Goal: Task Accomplishment & Management: Manage account settings

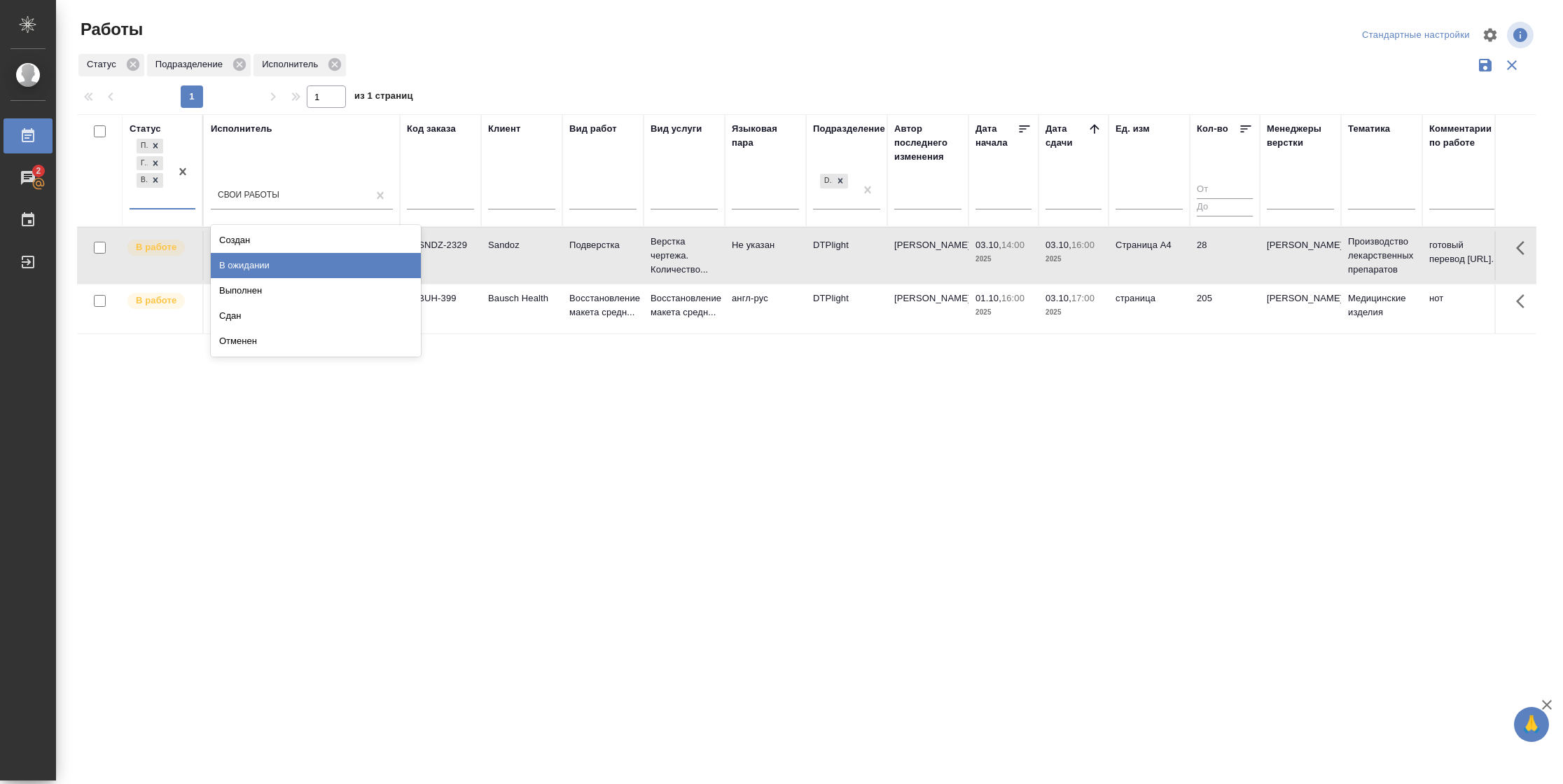
click at [285, 266] on div "В ожидании" at bounding box center [316, 266] width 210 height 25
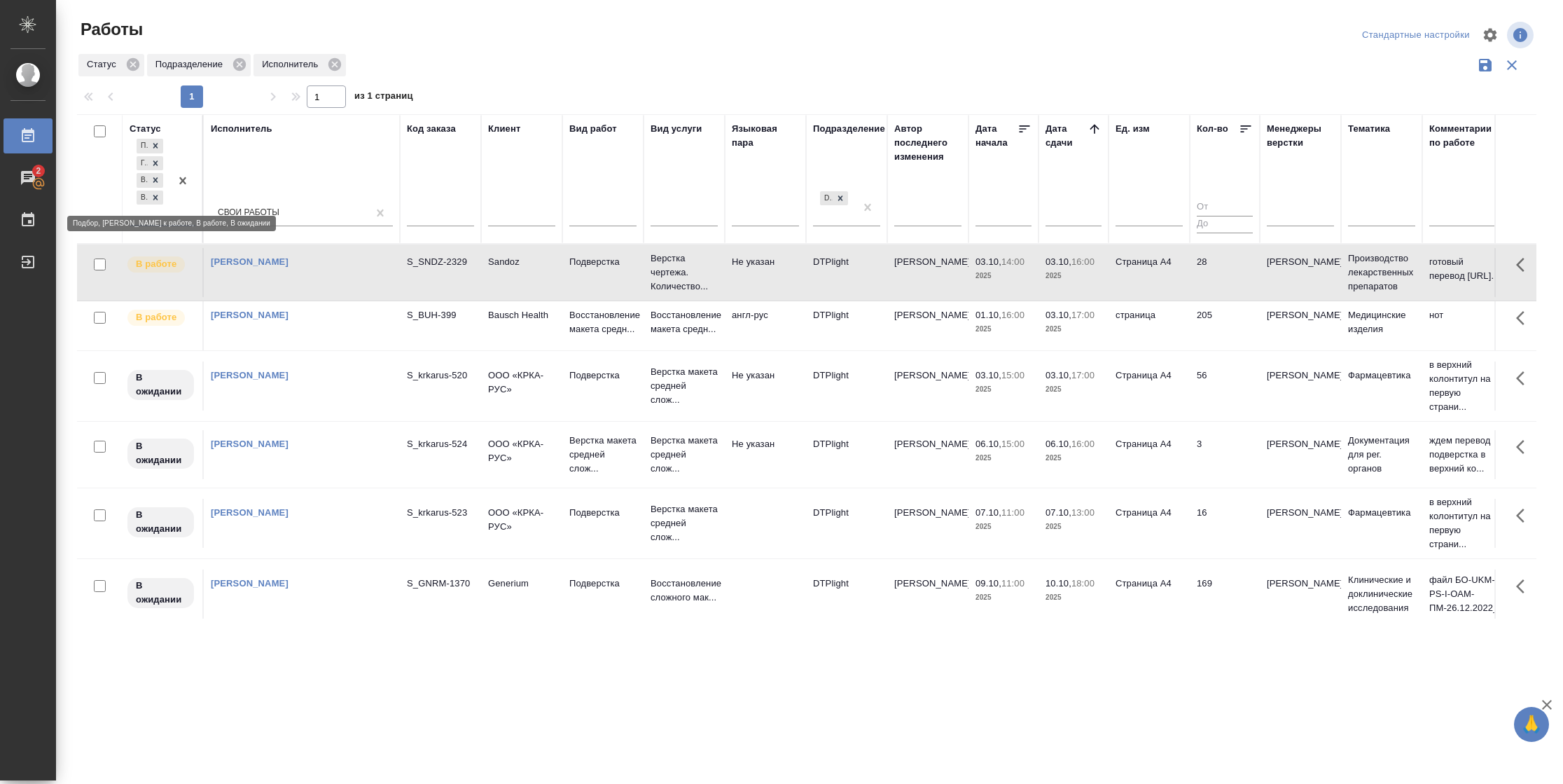
click at [155, 199] on icon at bounding box center [155, 197] width 10 height 10
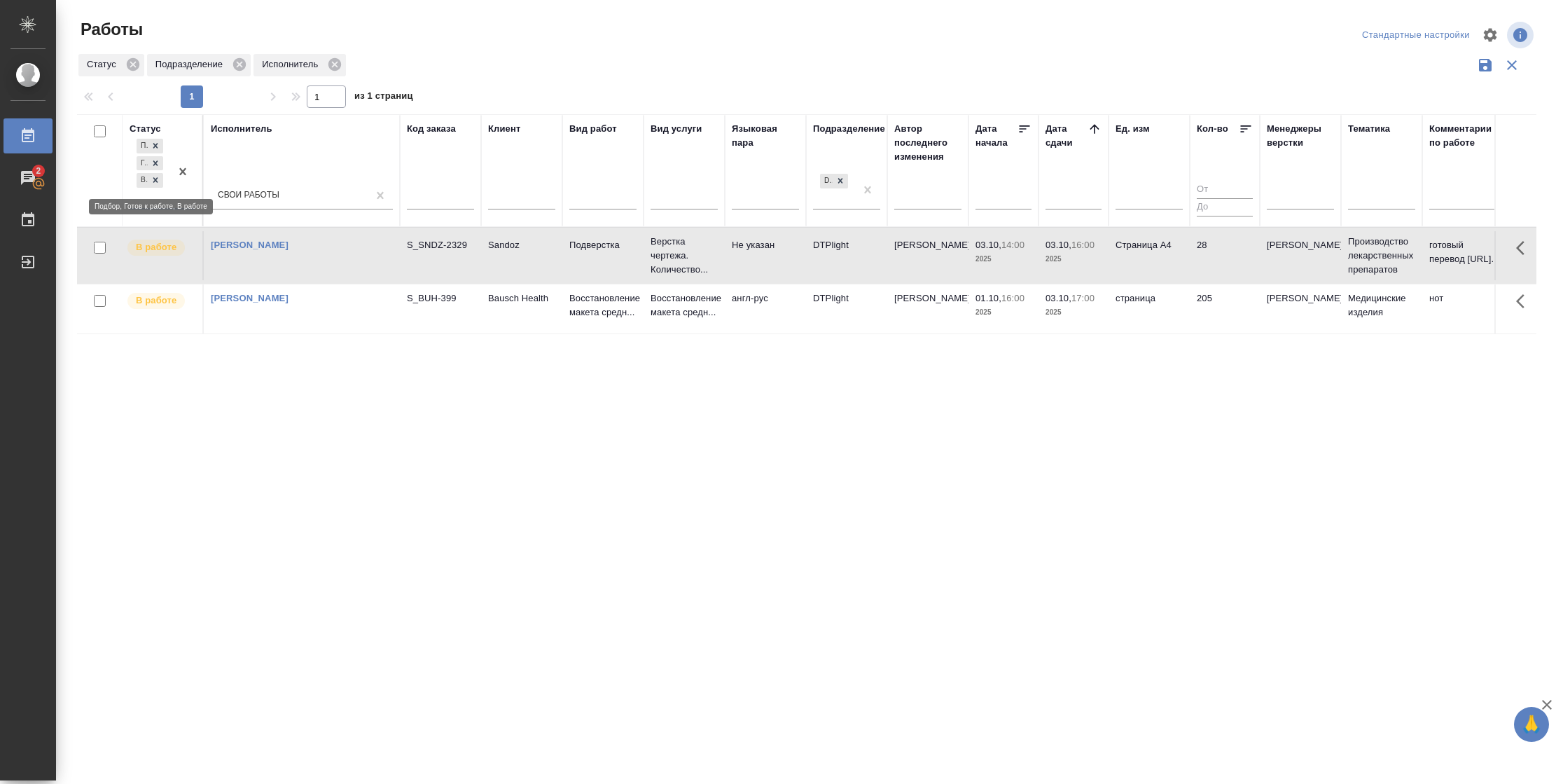
click at [158, 185] on div at bounding box center [155, 181] width 15 height 15
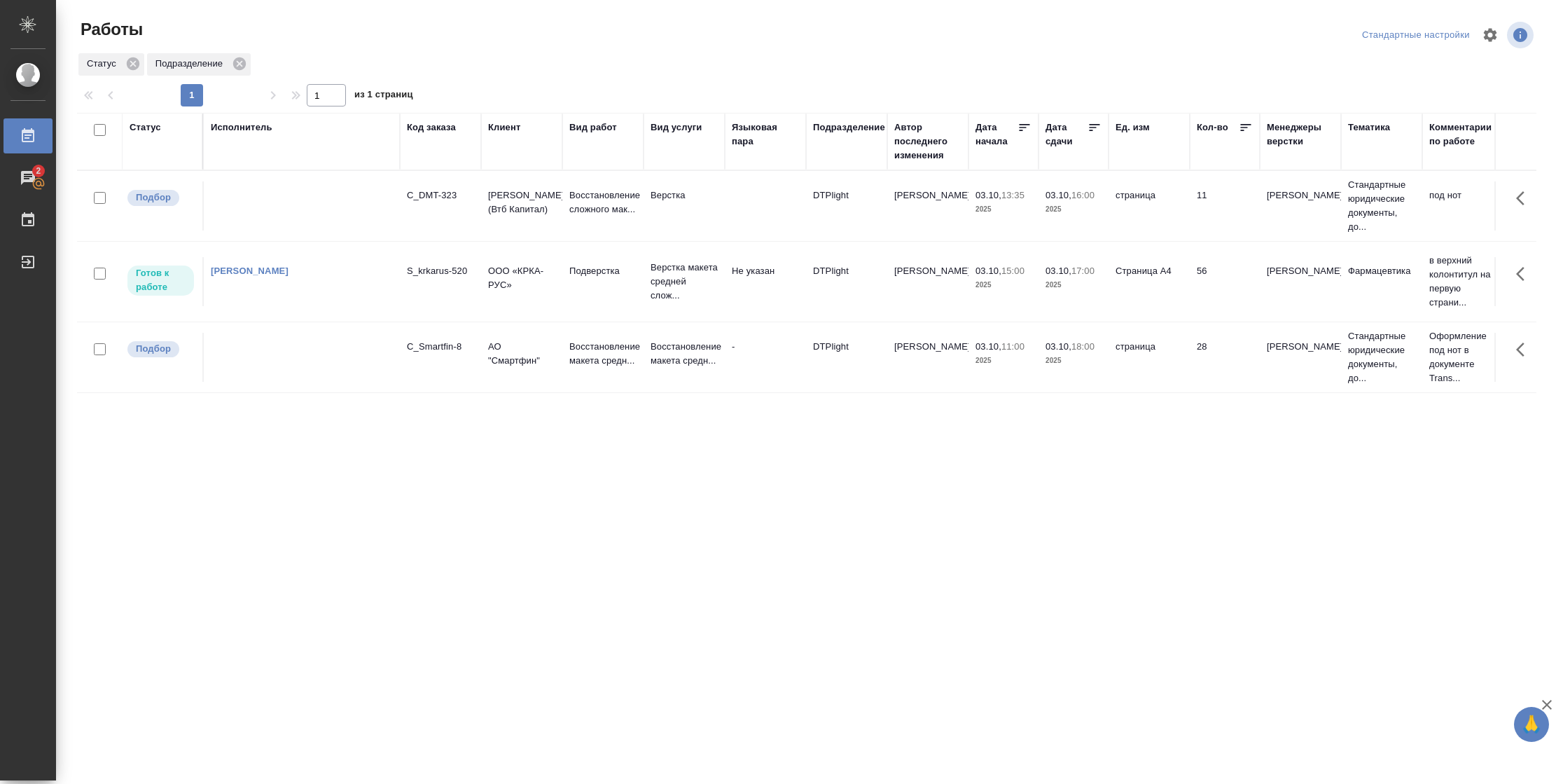
click at [1169, 302] on td "Страница А4" at bounding box center [1149, 282] width 82 height 49
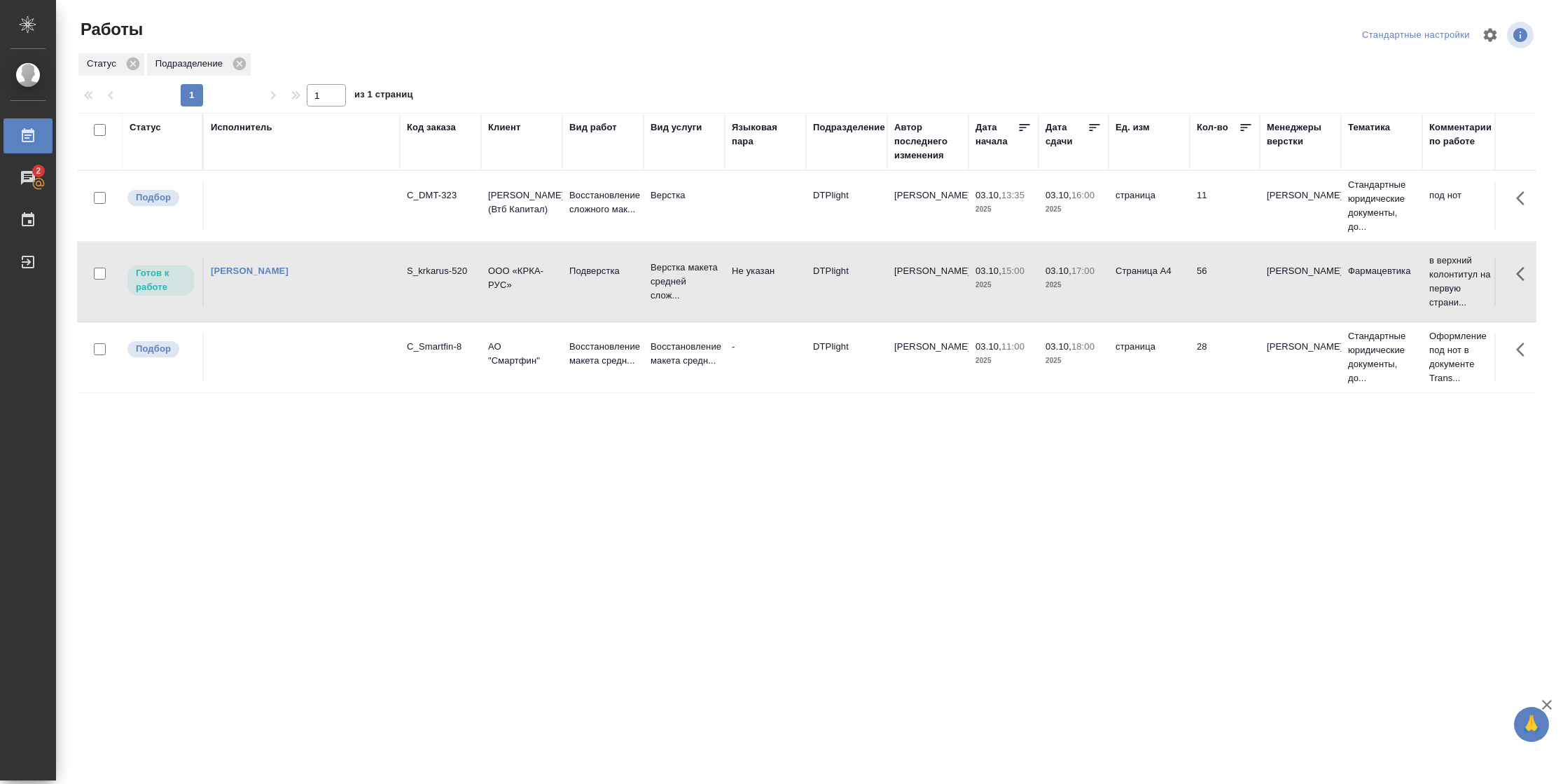
click at [1169, 302] on td "Страница А4" at bounding box center [1149, 282] width 82 height 49
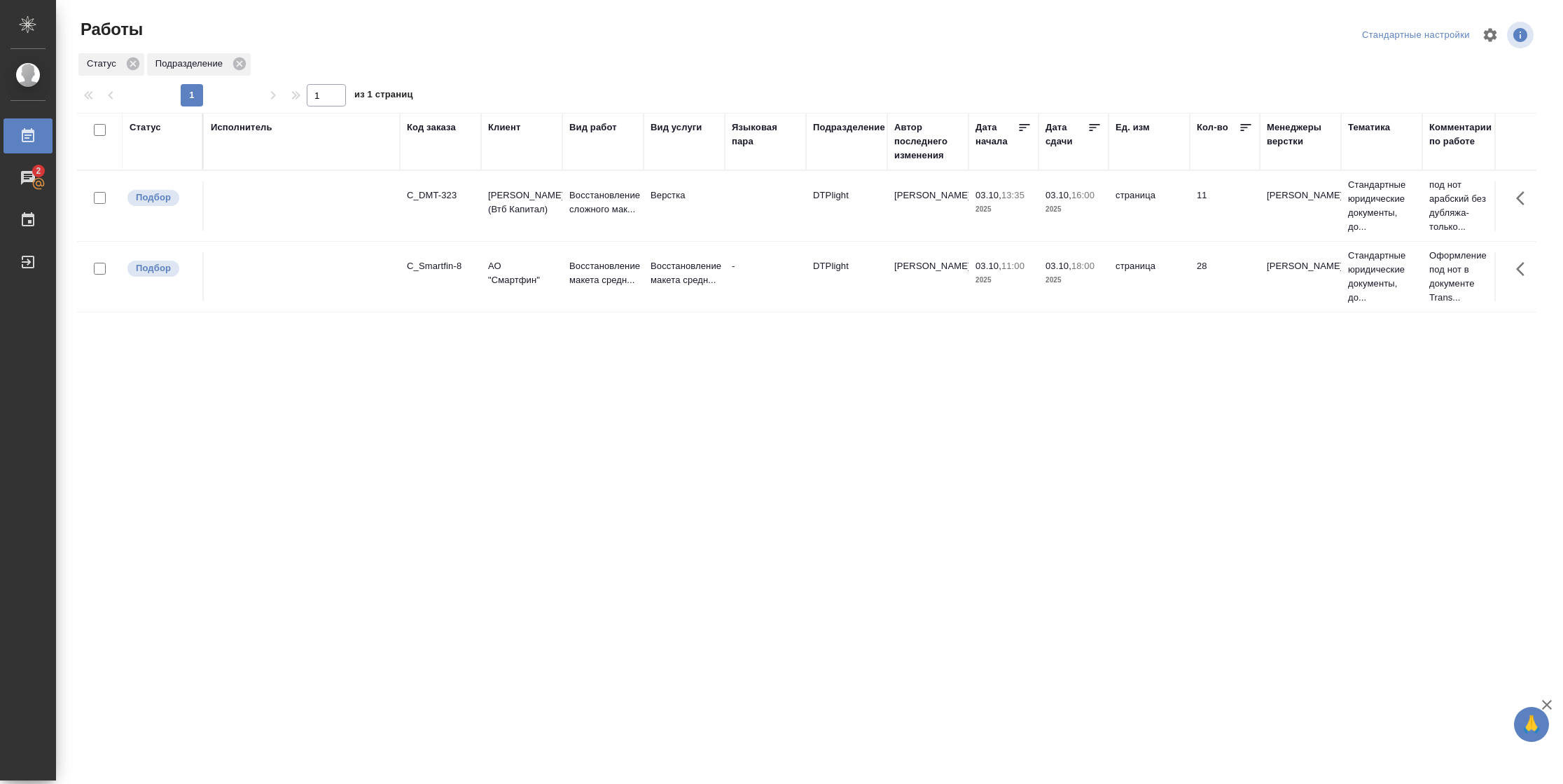
click at [158, 130] on div "Статус" at bounding box center [145, 127] width 32 height 14
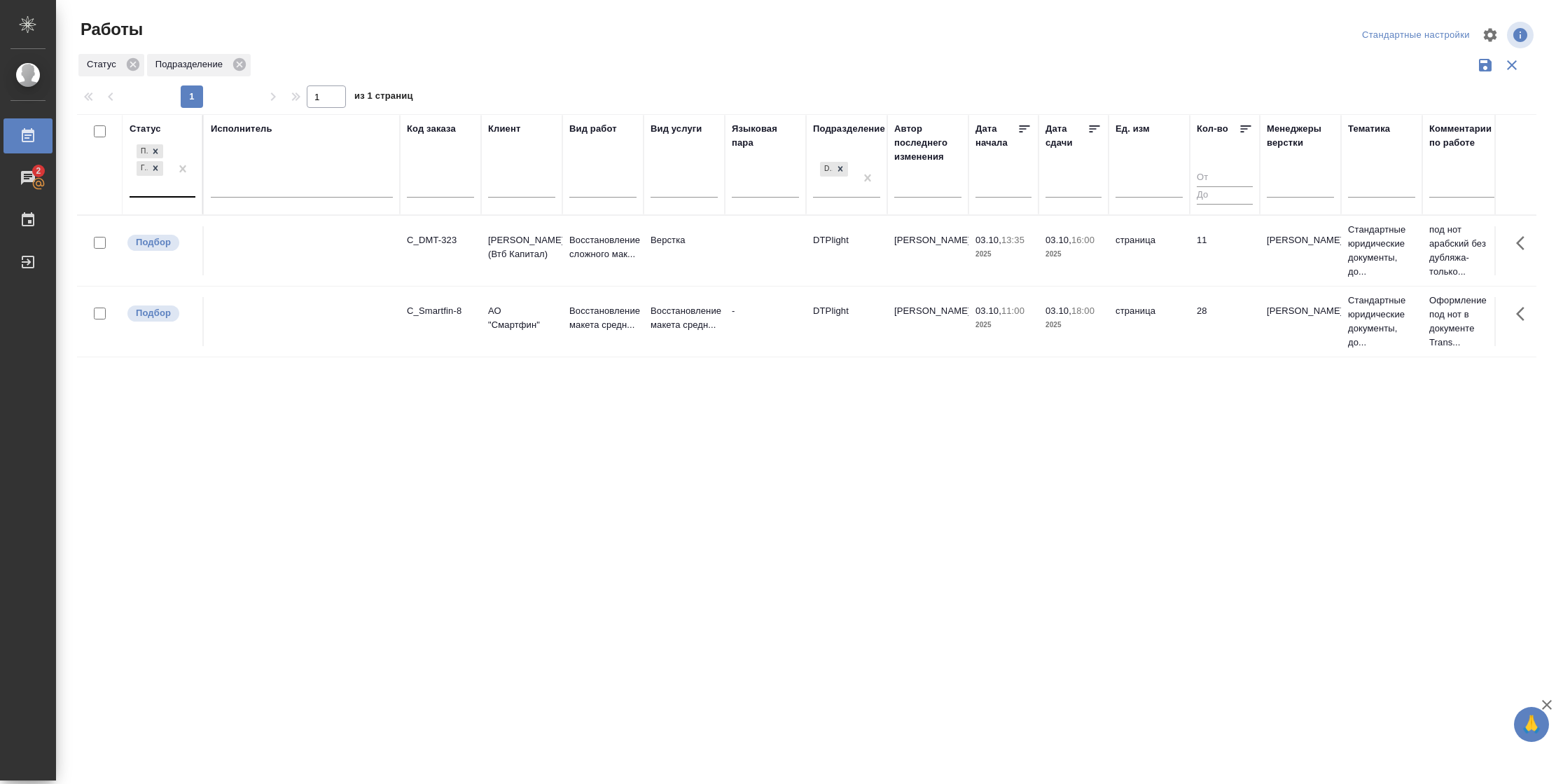
click at [166, 186] on div "Подбор Готов к работе" at bounding box center [150, 168] width 40 height 55
click at [238, 276] on div "В работе" at bounding box center [316, 279] width 210 height 25
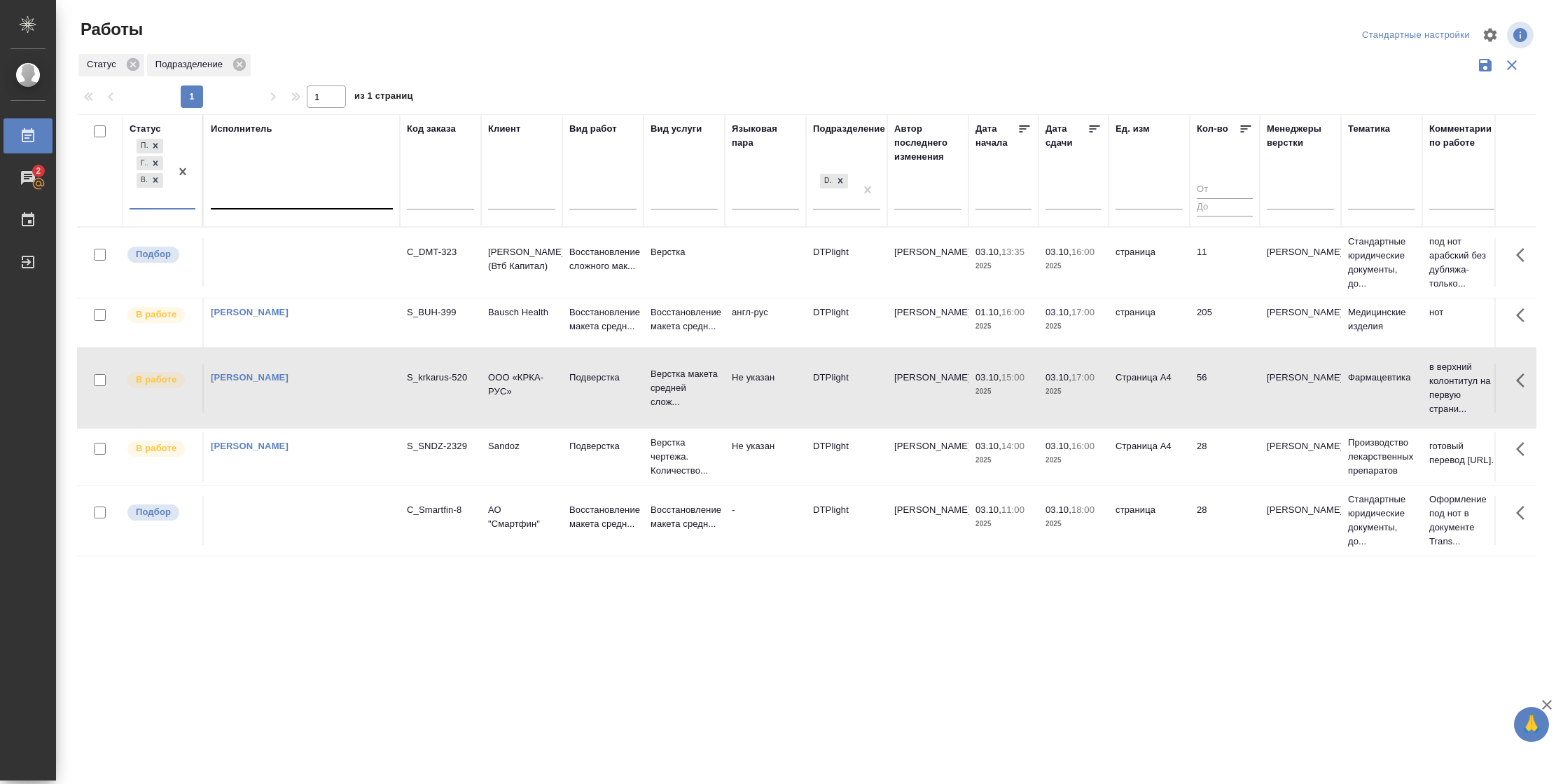
click at [360, 192] on div at bounding box center [302, 195] width 182 height 20
click at [329, 237] on div "Свои работы" at bounding box center [316, 239] width 210 height 25
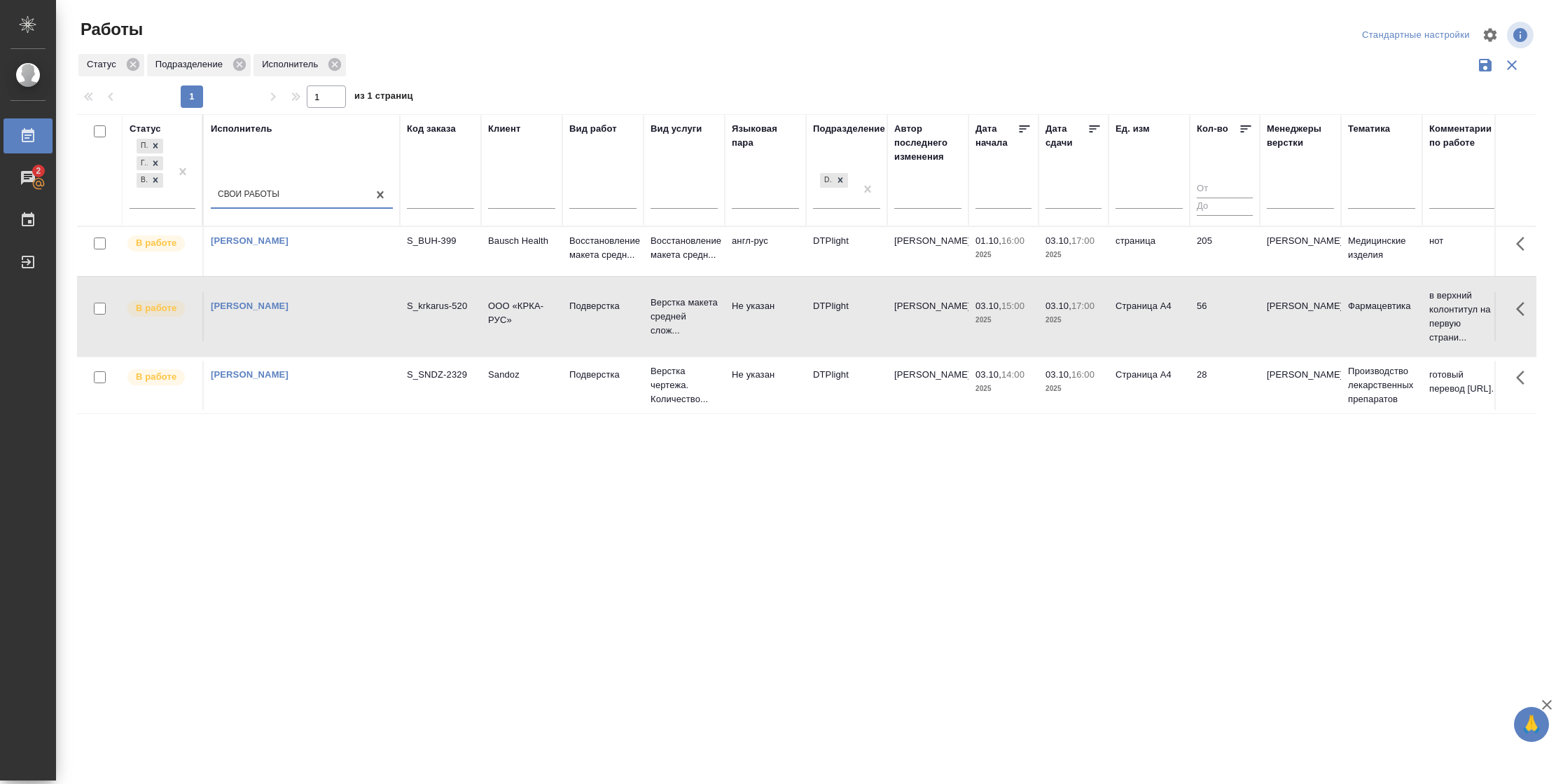
click at [1096, 133] on icon at bounding box center [1094, 129] width 14 height 14
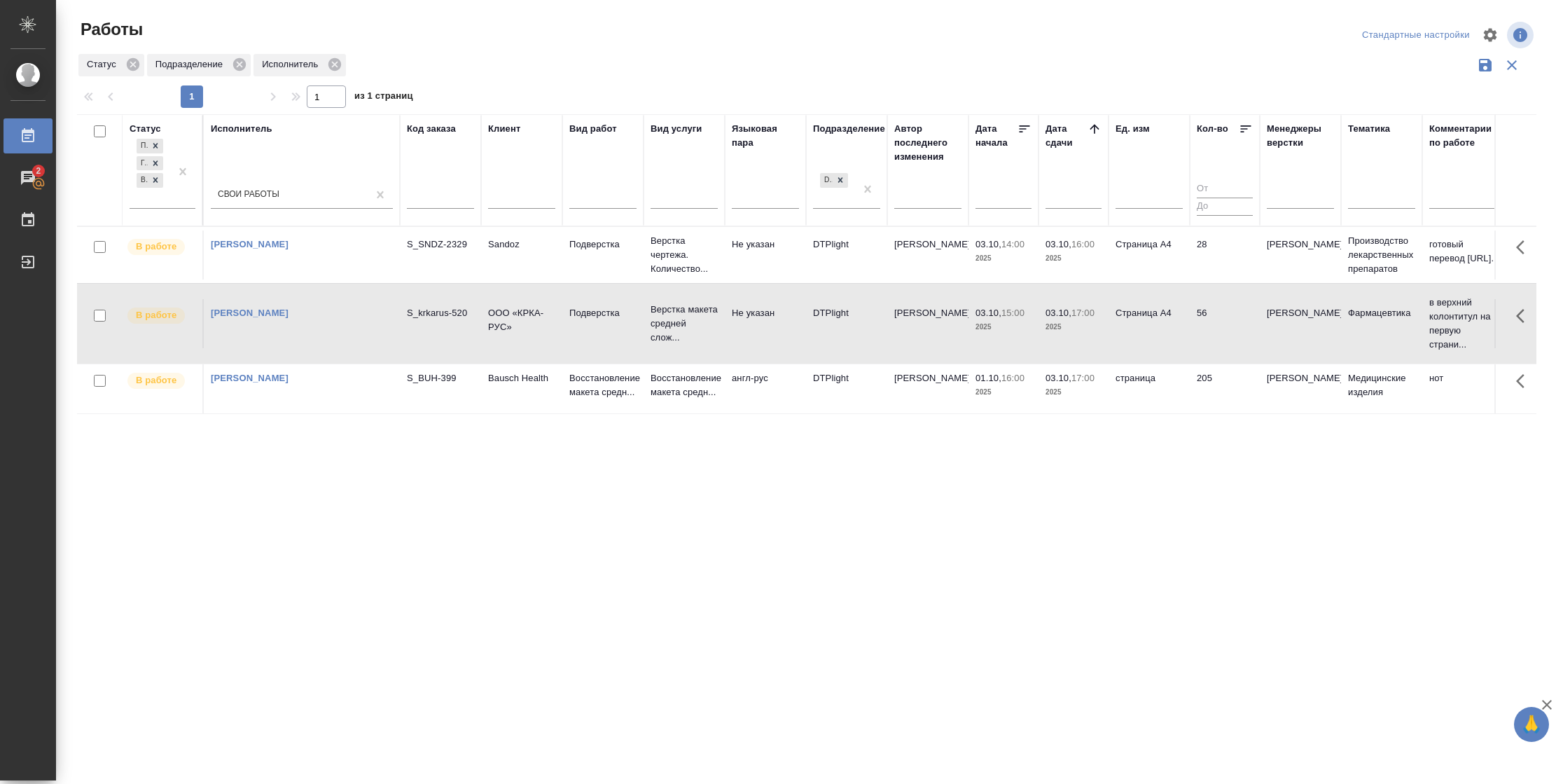
click at [1217, 256] on td "28" at bounding box center [1224, 255] width 70 height 49
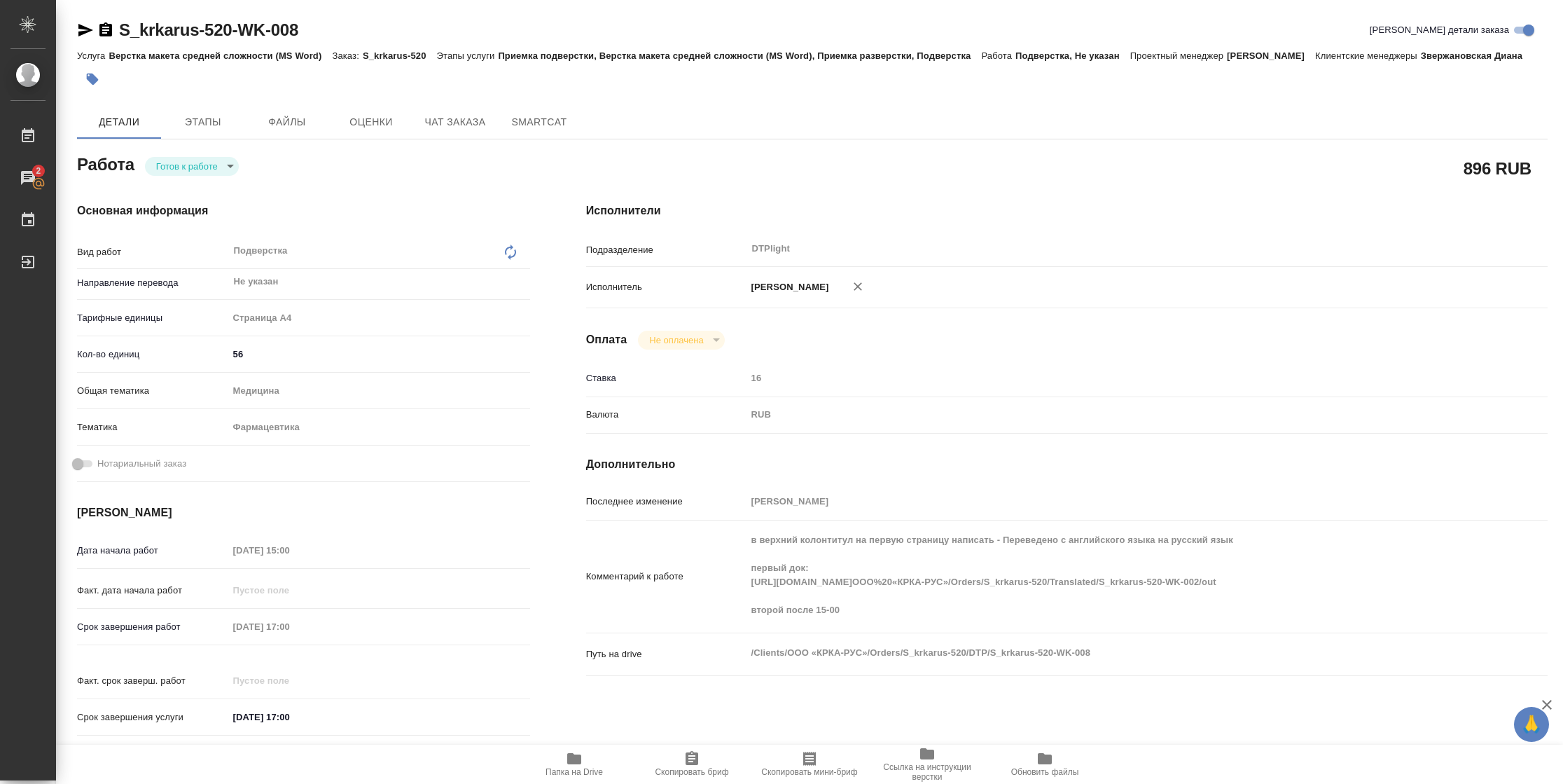
click at [224, 166] on body "🙏 .cls-1 fill:#fff; AWATERA [PERSON_NAME] 2 Чаты График Выйти S_krkarus-520-WK-…" at bounding box center [782, 392] width 1563 height 784
click at [208, 173] on li "В работе" at bounding box center [192, 166] width 94 height 24
type textarea "x"
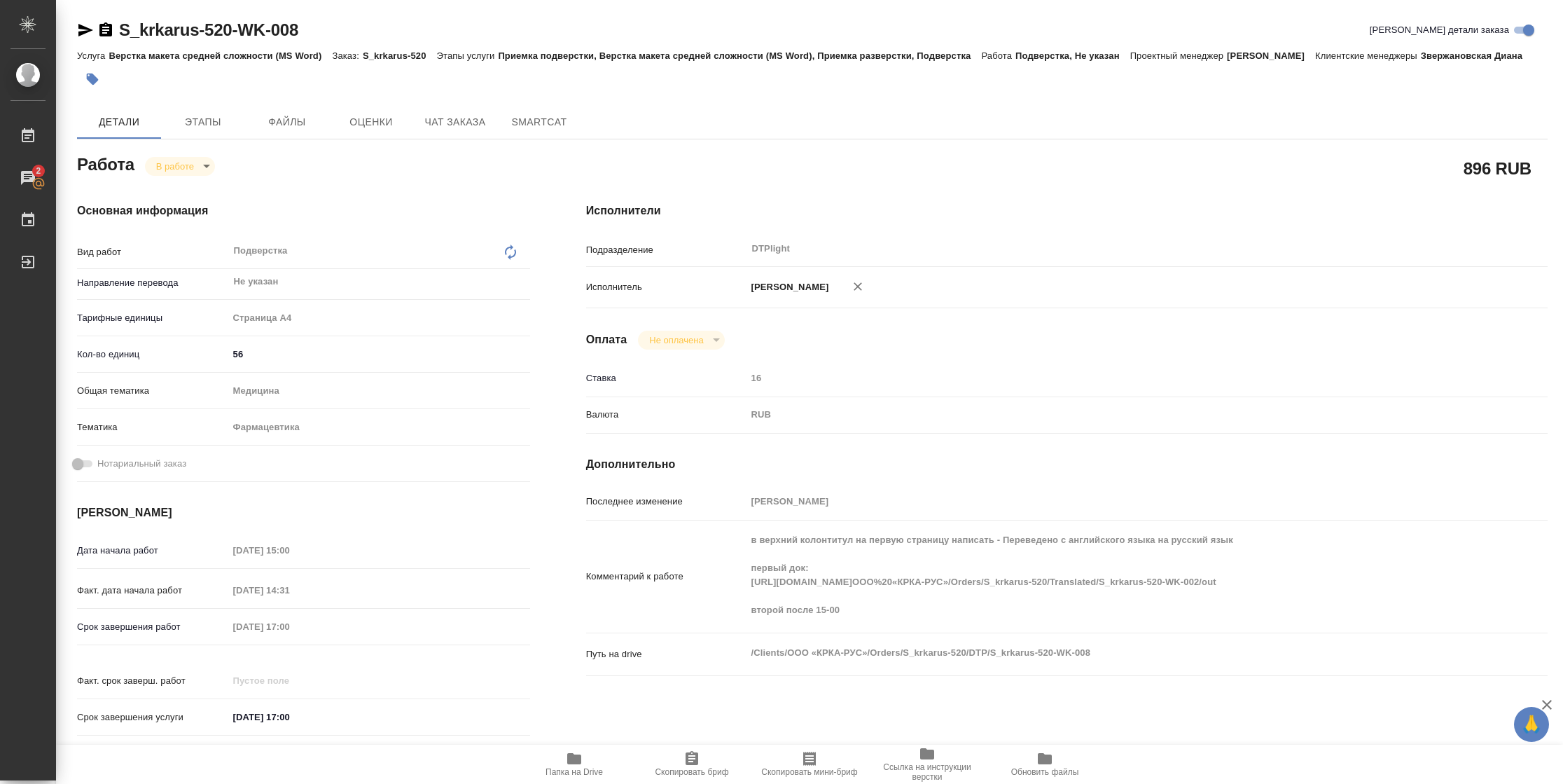
type textarea "x"
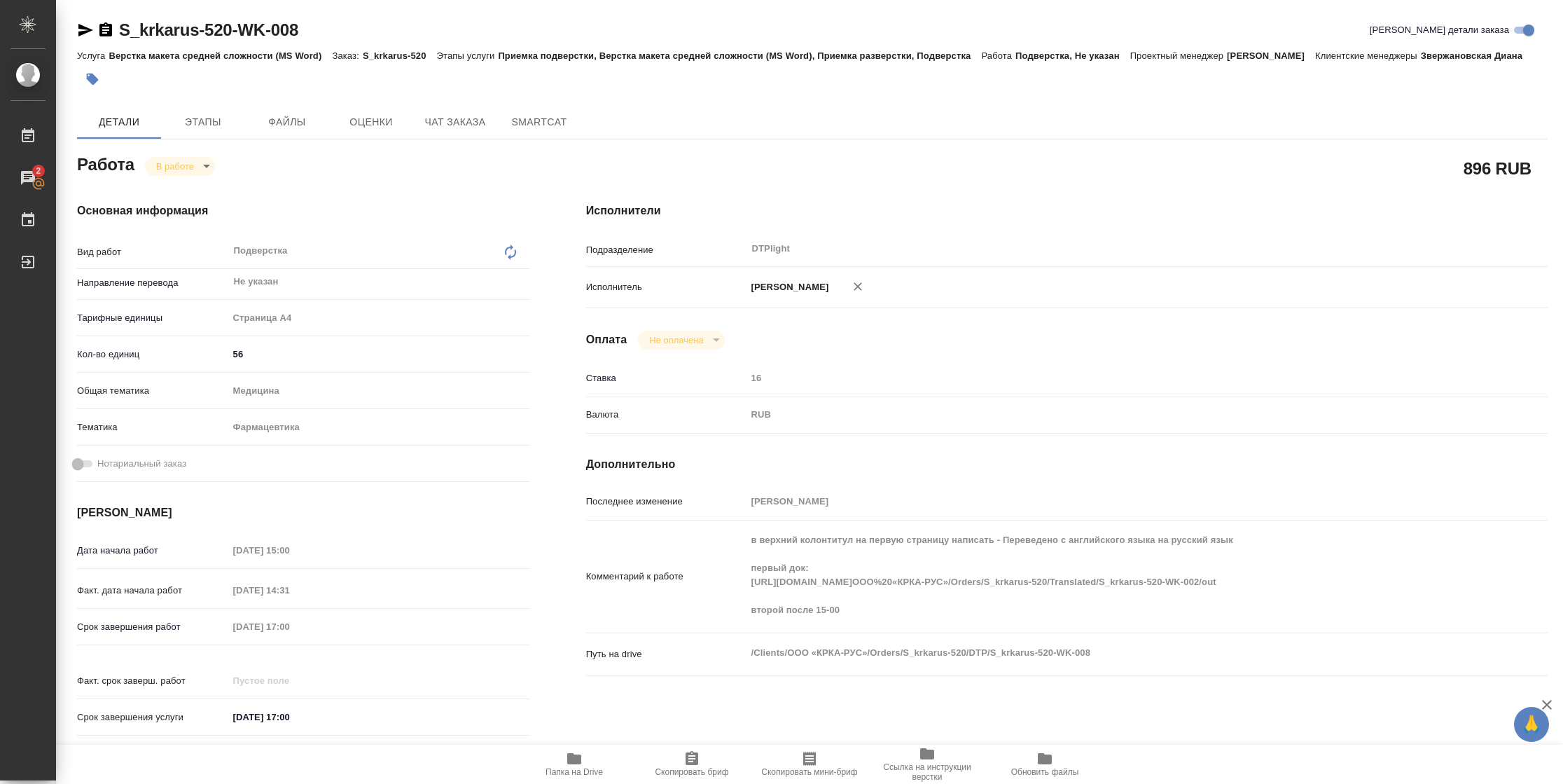
type textarea "x"
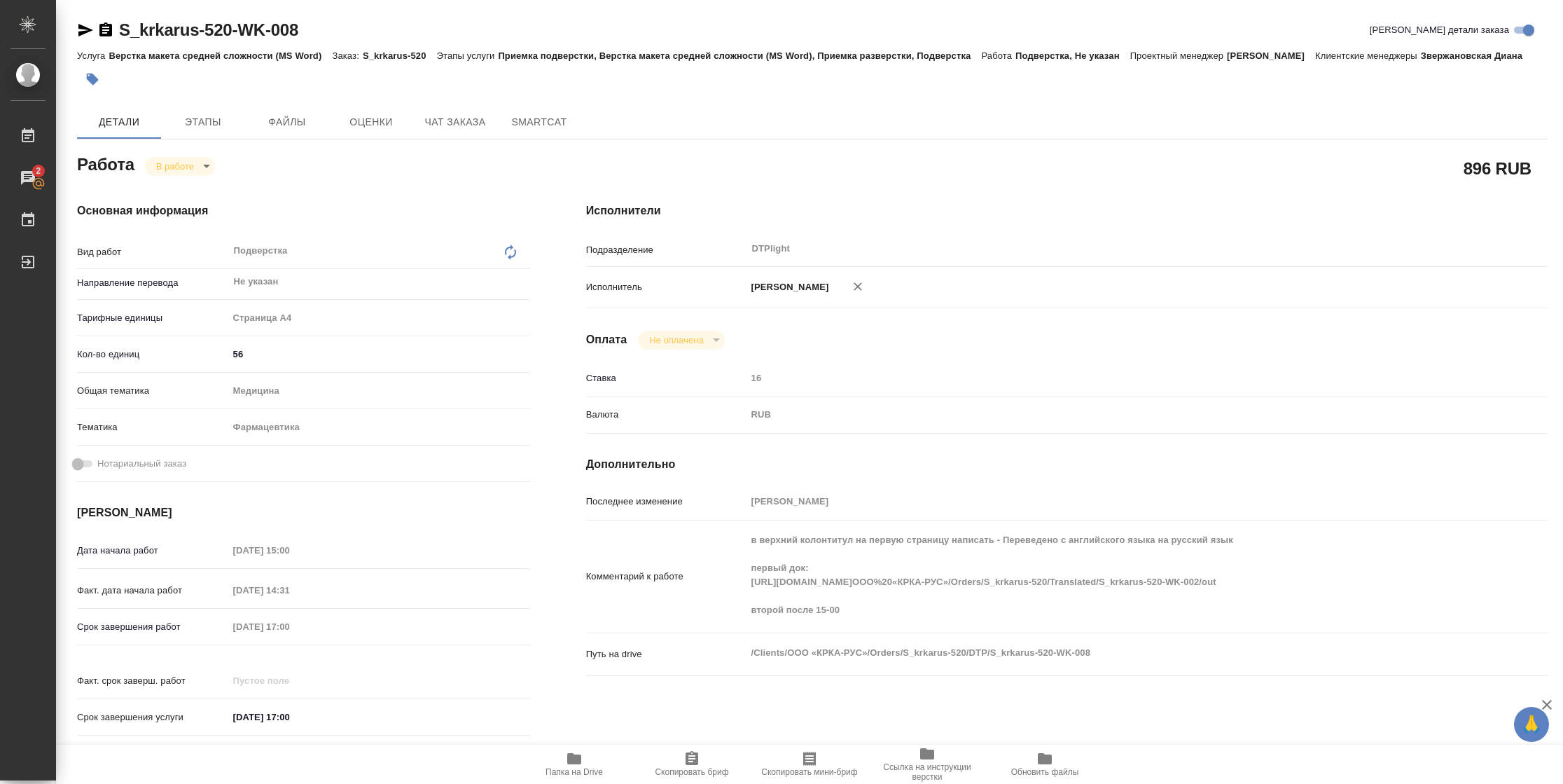
type textarea "x"
click at [577, 522] on span "Папка на Drive" at bounding box center [574, 772] width 57 height 10
click at [192, 162] on body "🙏 .cls-1 fill:#fff; AWATERA Vasilyeva Natalia Работы 2 Чаты График Выйти S_krka…" at bounding box center [782, 392] width 1563 height 784
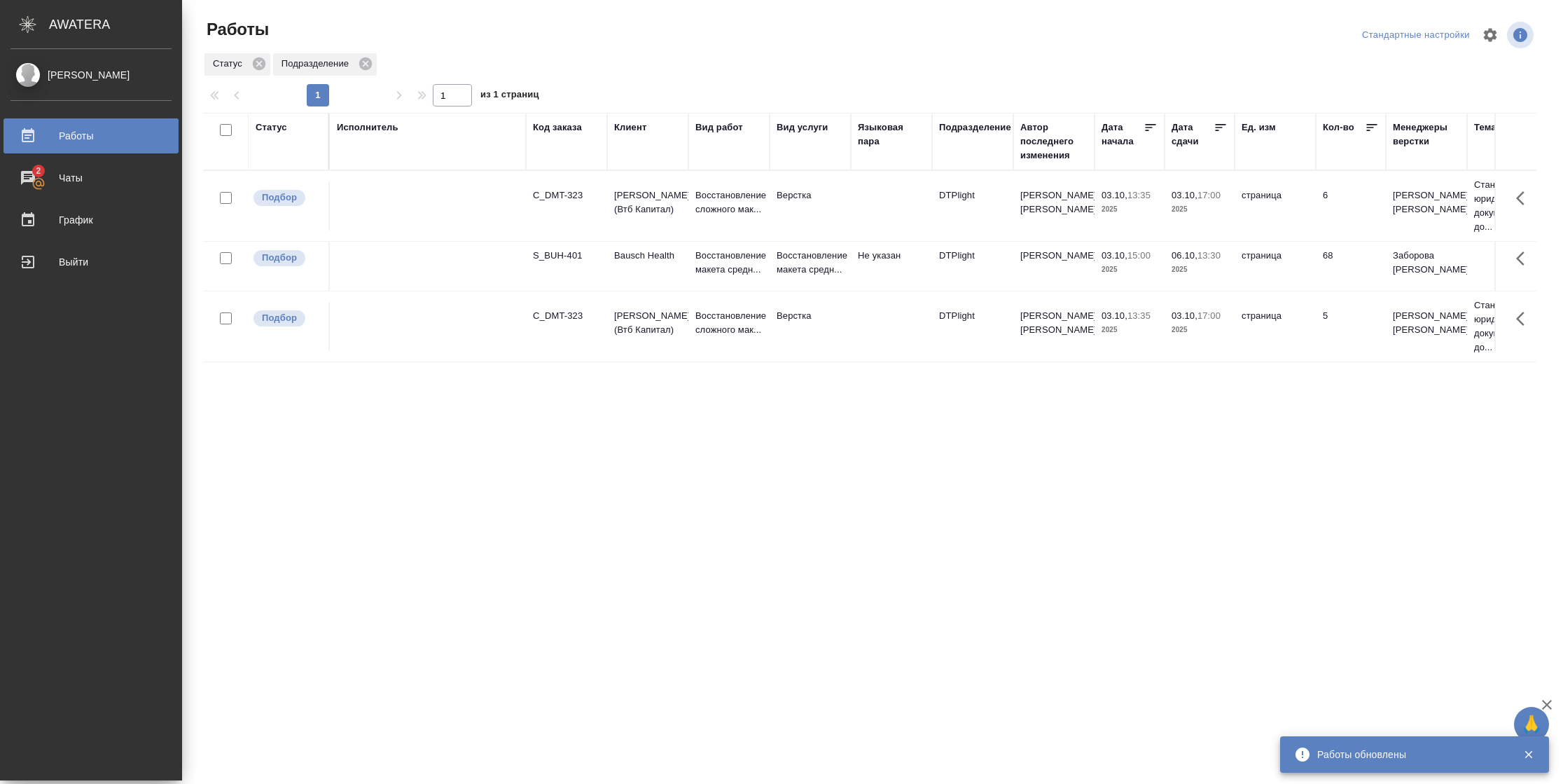
click at [980, 129] on div "Подразделение" at bounding box center [976, 127] width 72 height 14
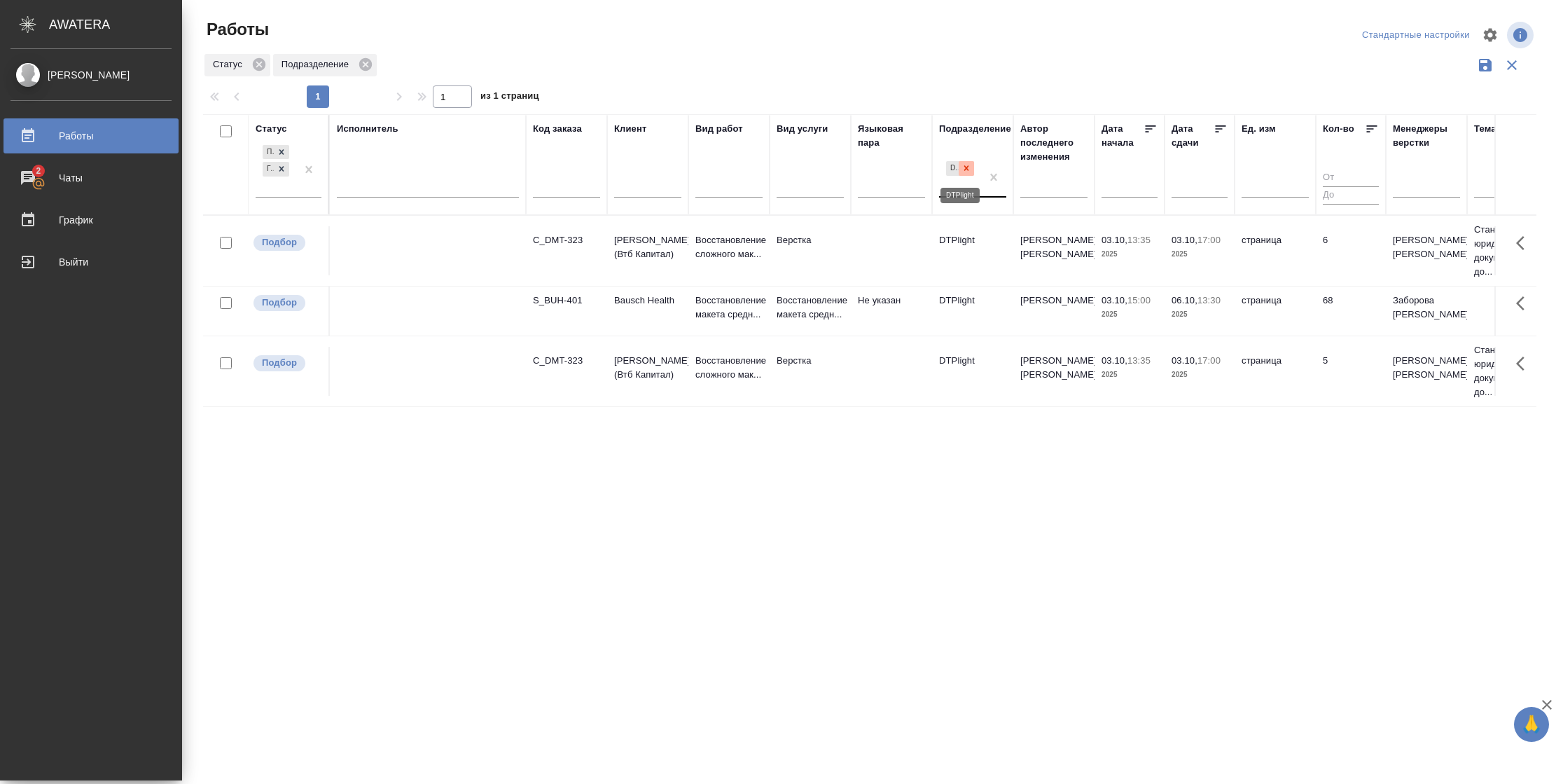
click at [969, 171] on icon at bounding box center [966, 168] width 10 height 10
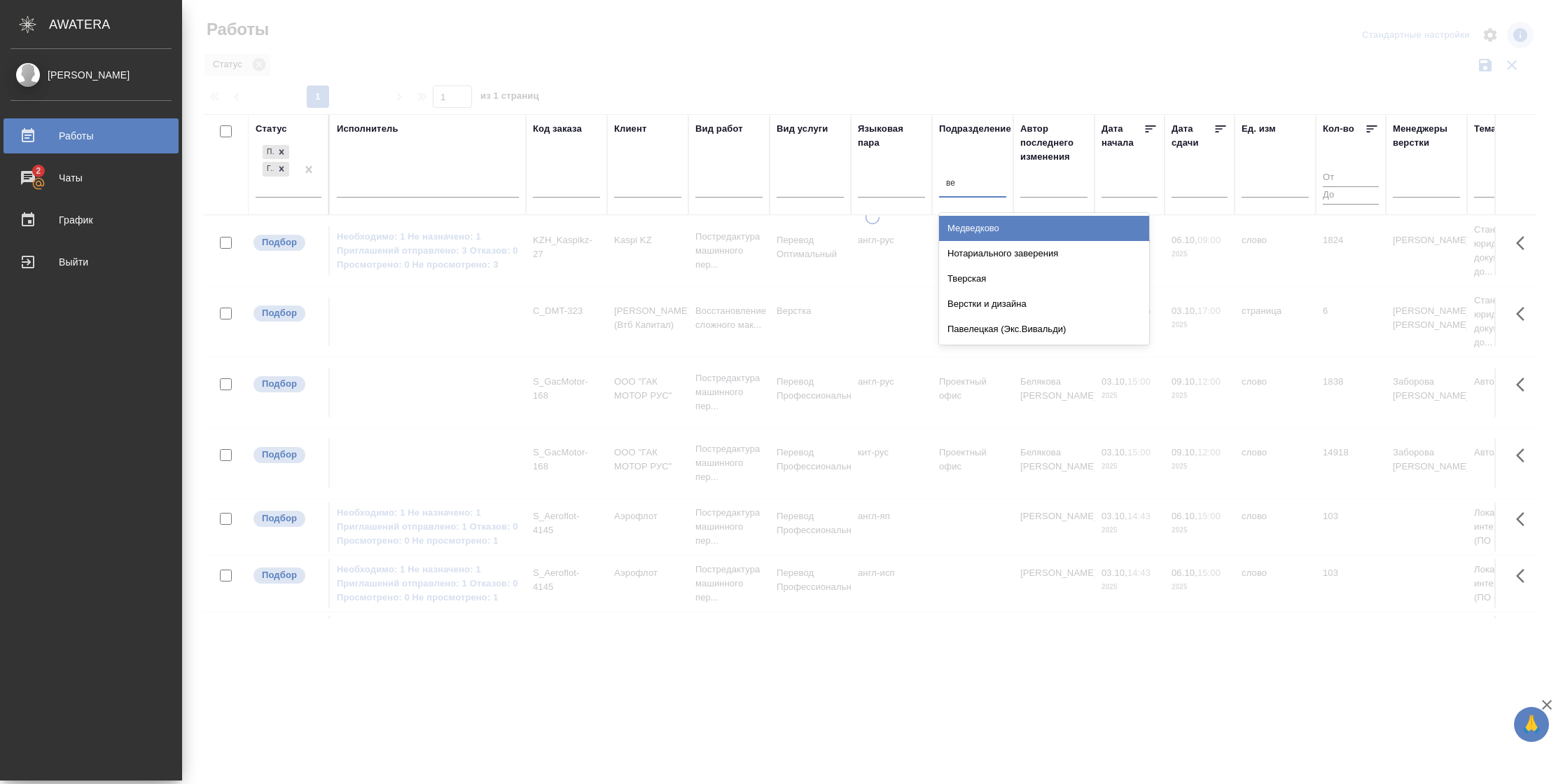
type input "вер"
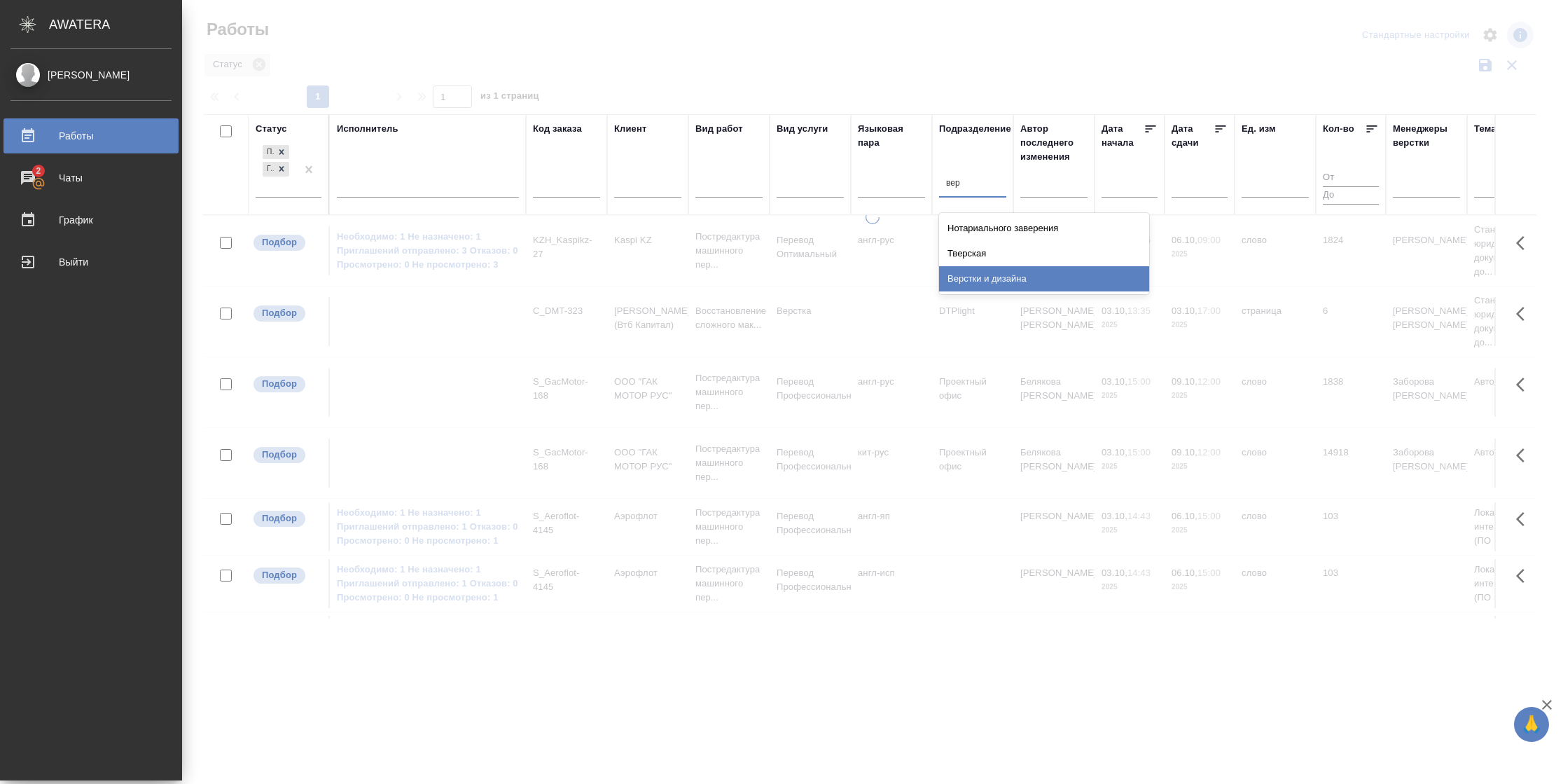
click at [978, 276] on div "Верстки и дизайна" at bounding box center [1045, 279] width 210 height 25
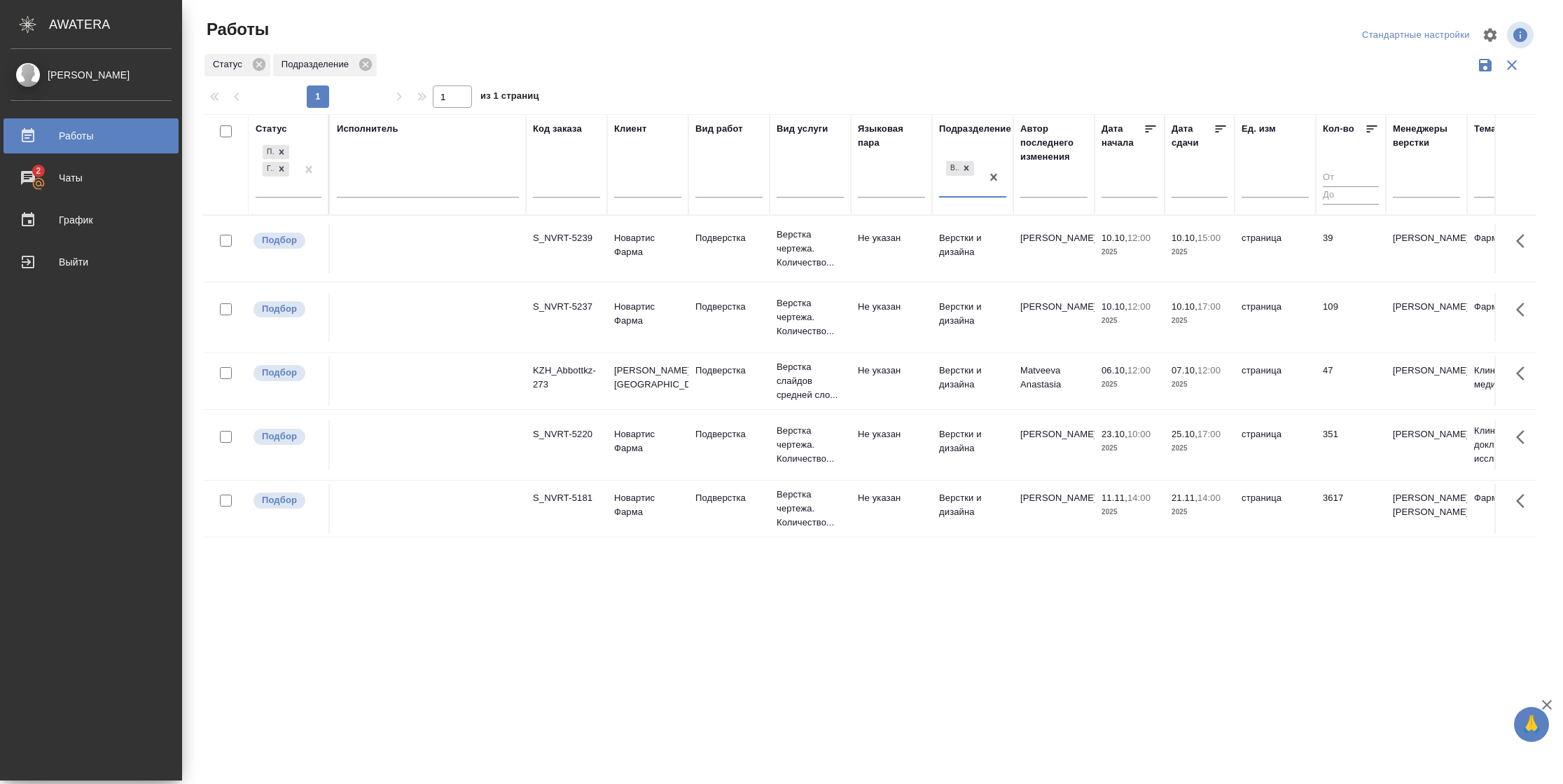
click at [1218, 129] on icon at bounding box center [1220, 129] width 14 height 14
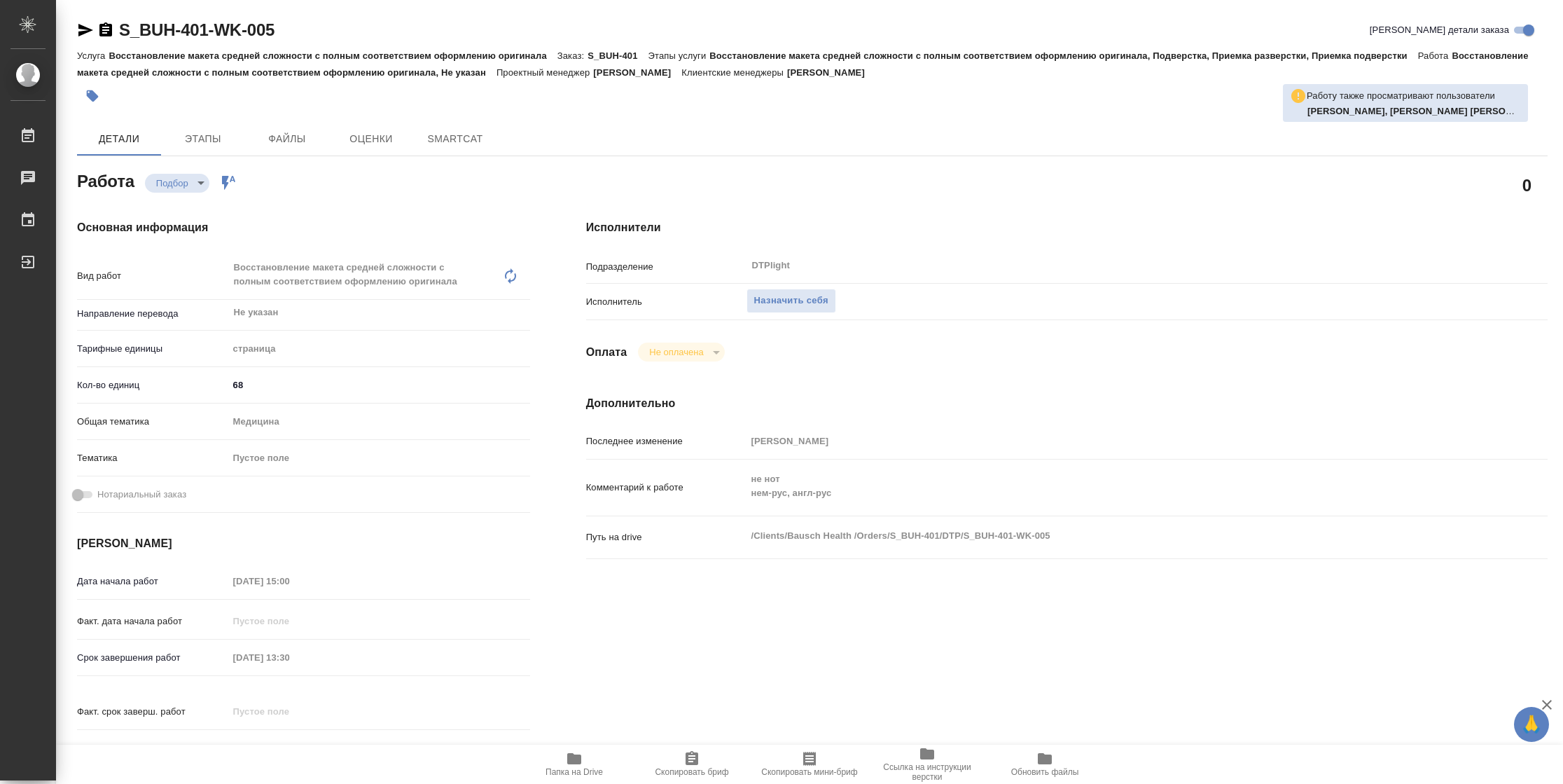
type textarea "x"
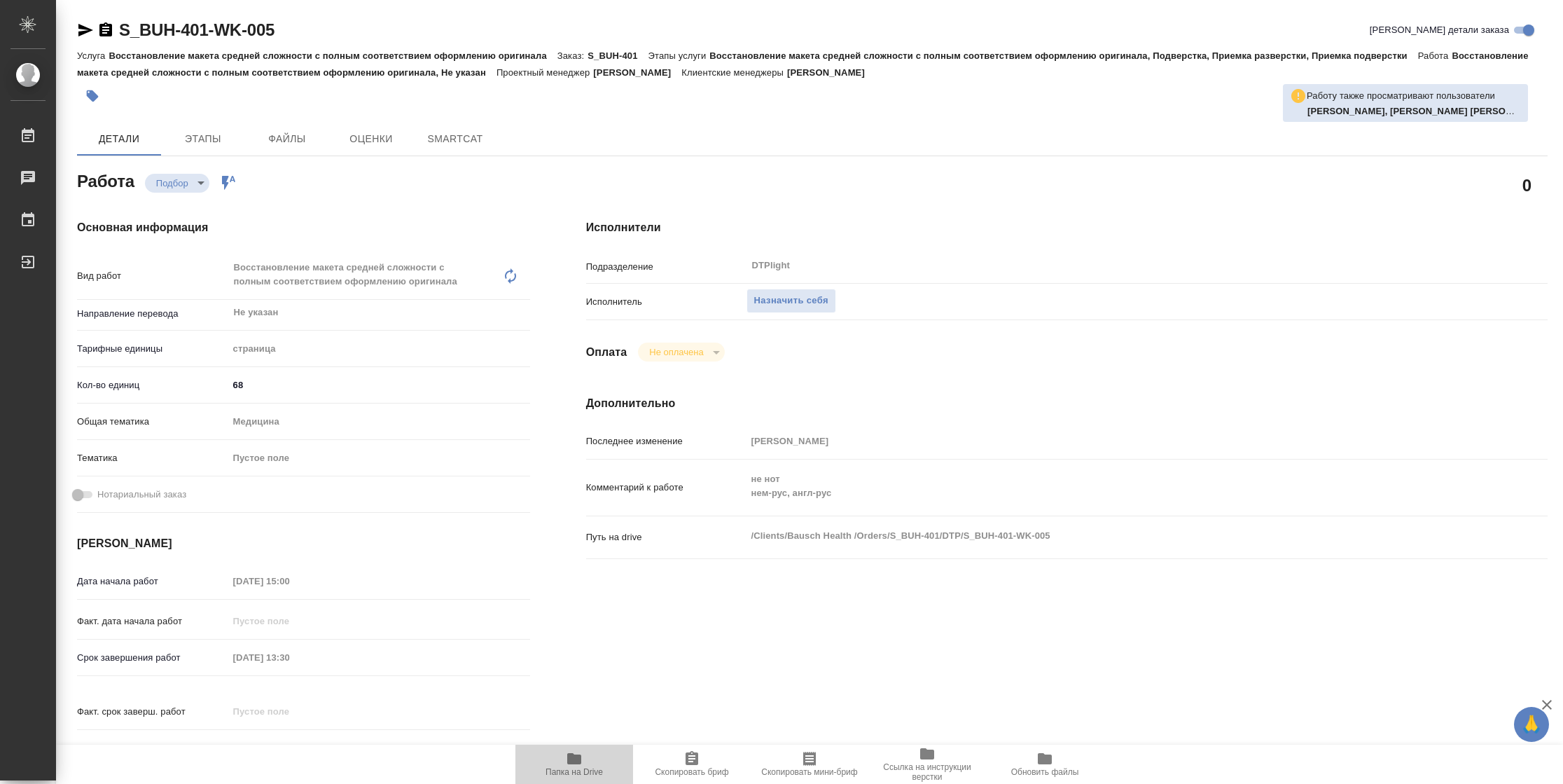
click at [591, 763] on span "Папка на Drive" at bounding box center [574, 764] width 101 height 27
type textarea "x"
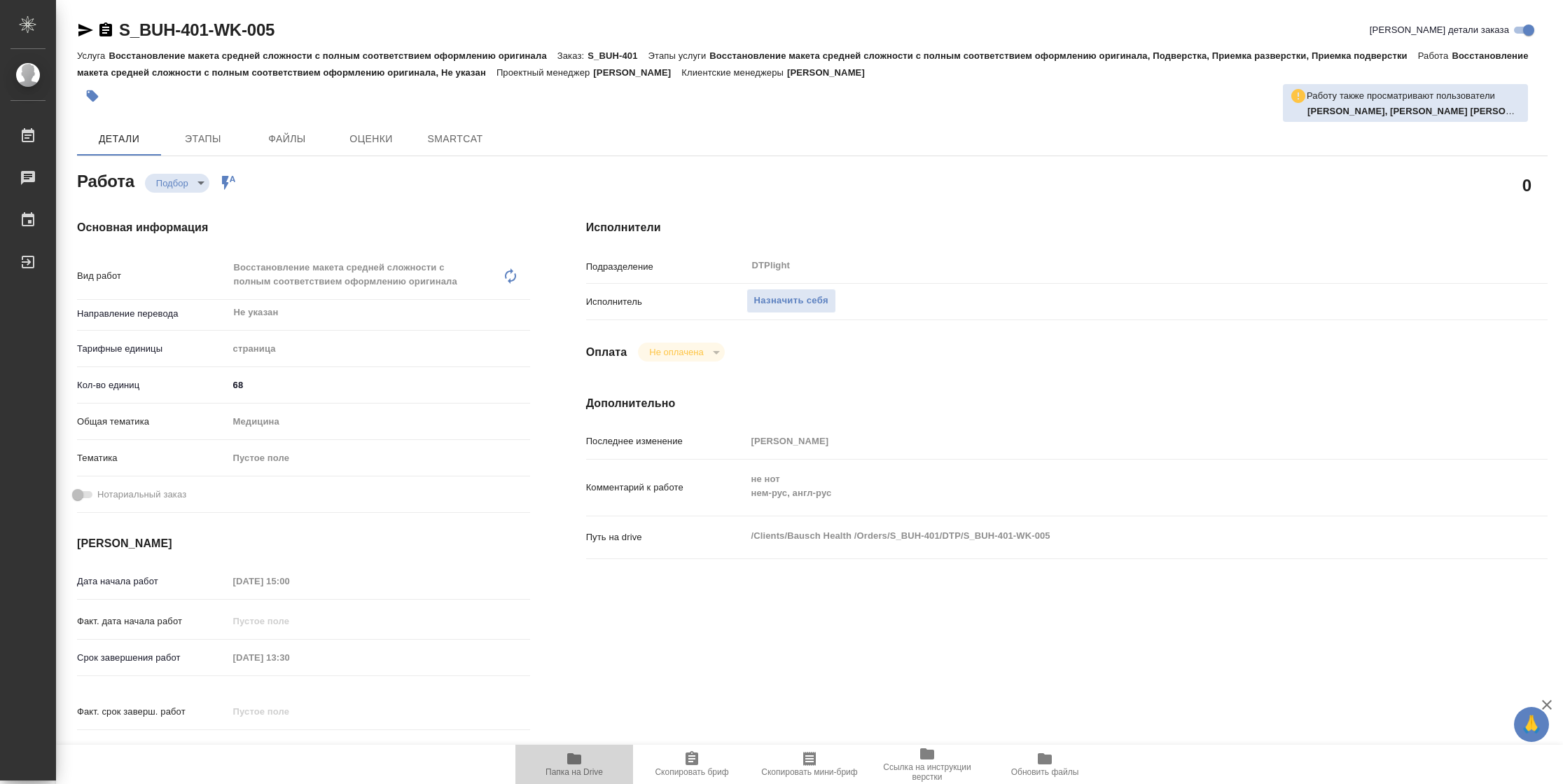
type textarea "x"
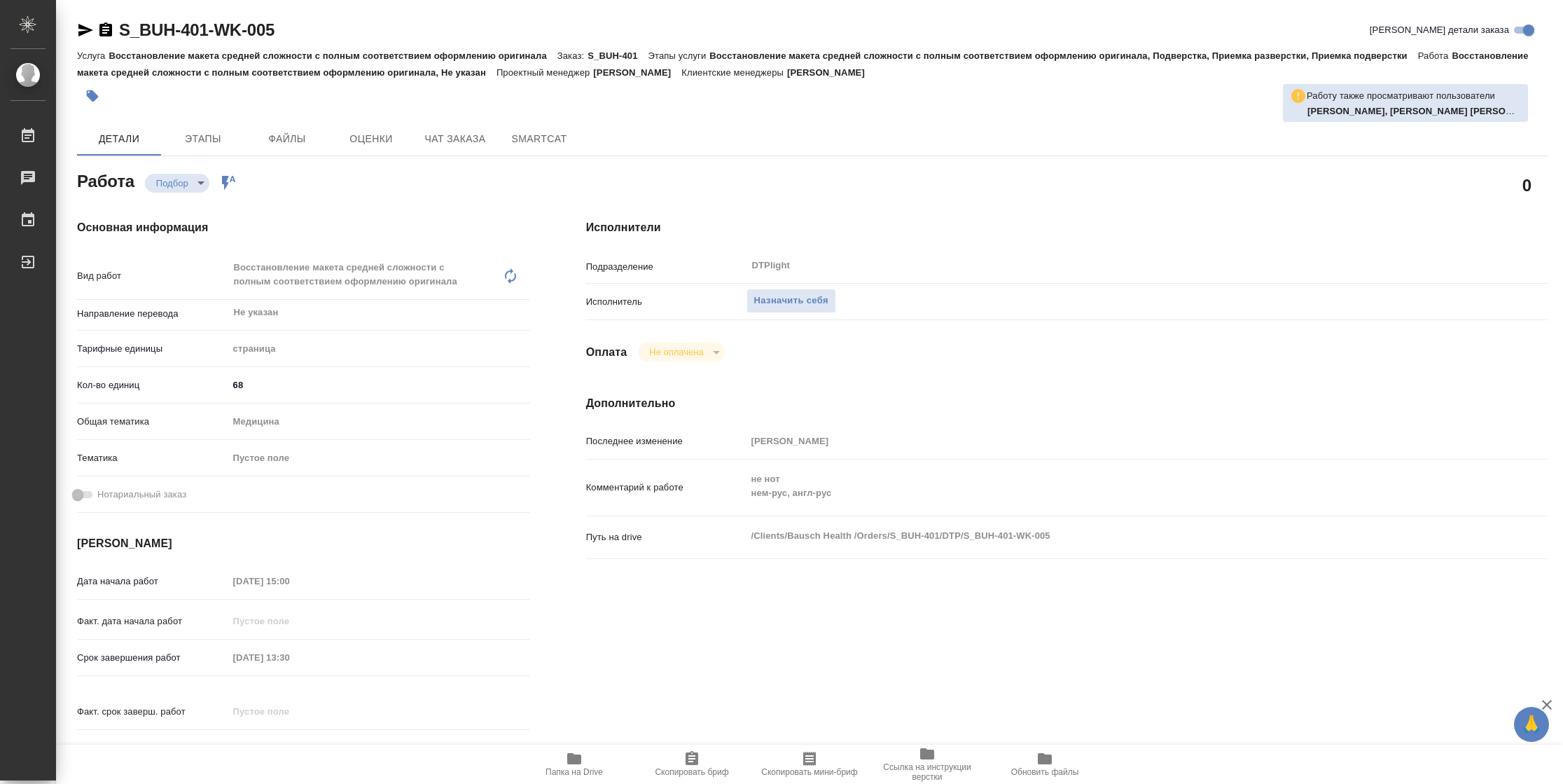
type textarea "x"
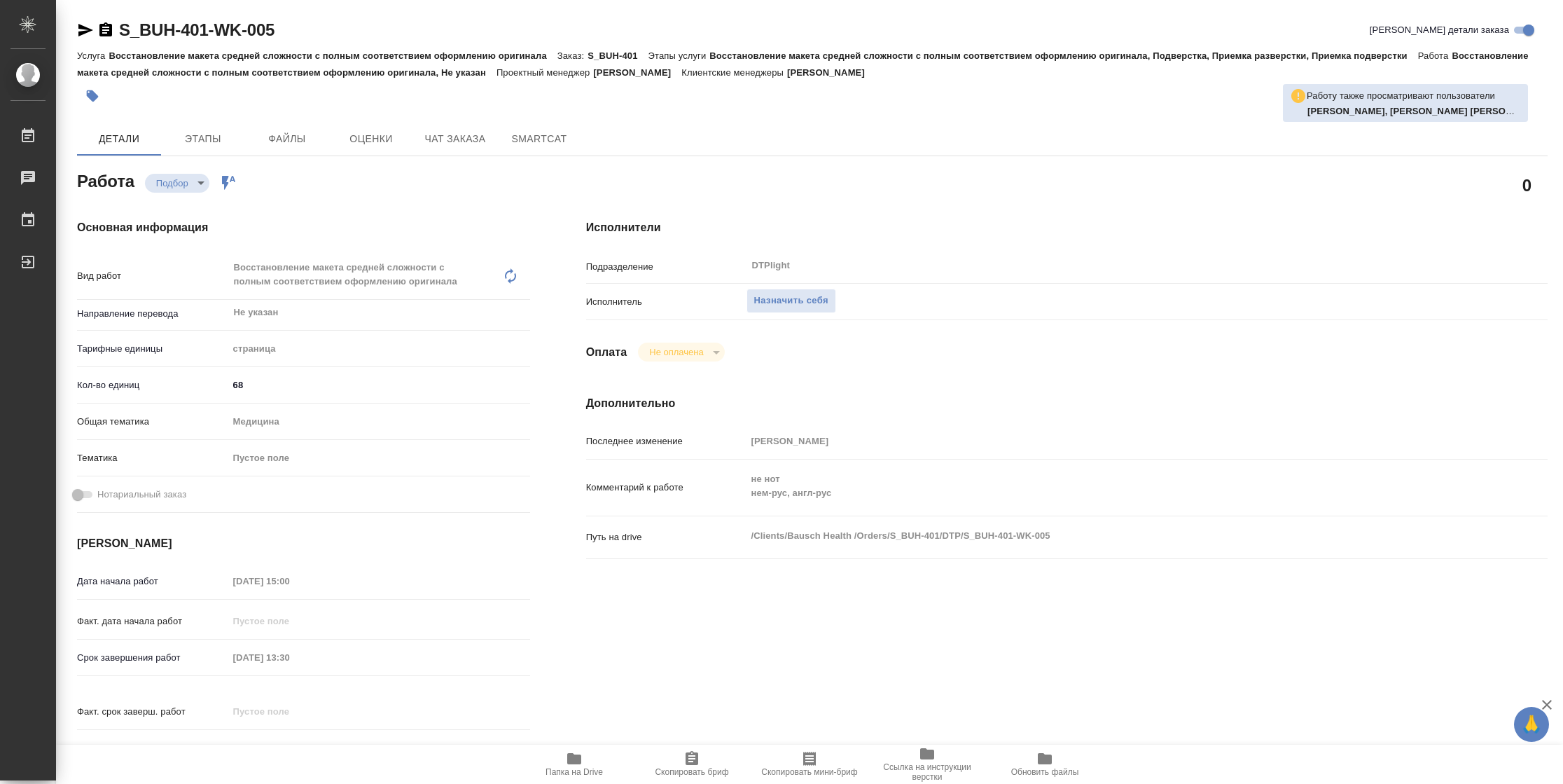
type textarea "x"
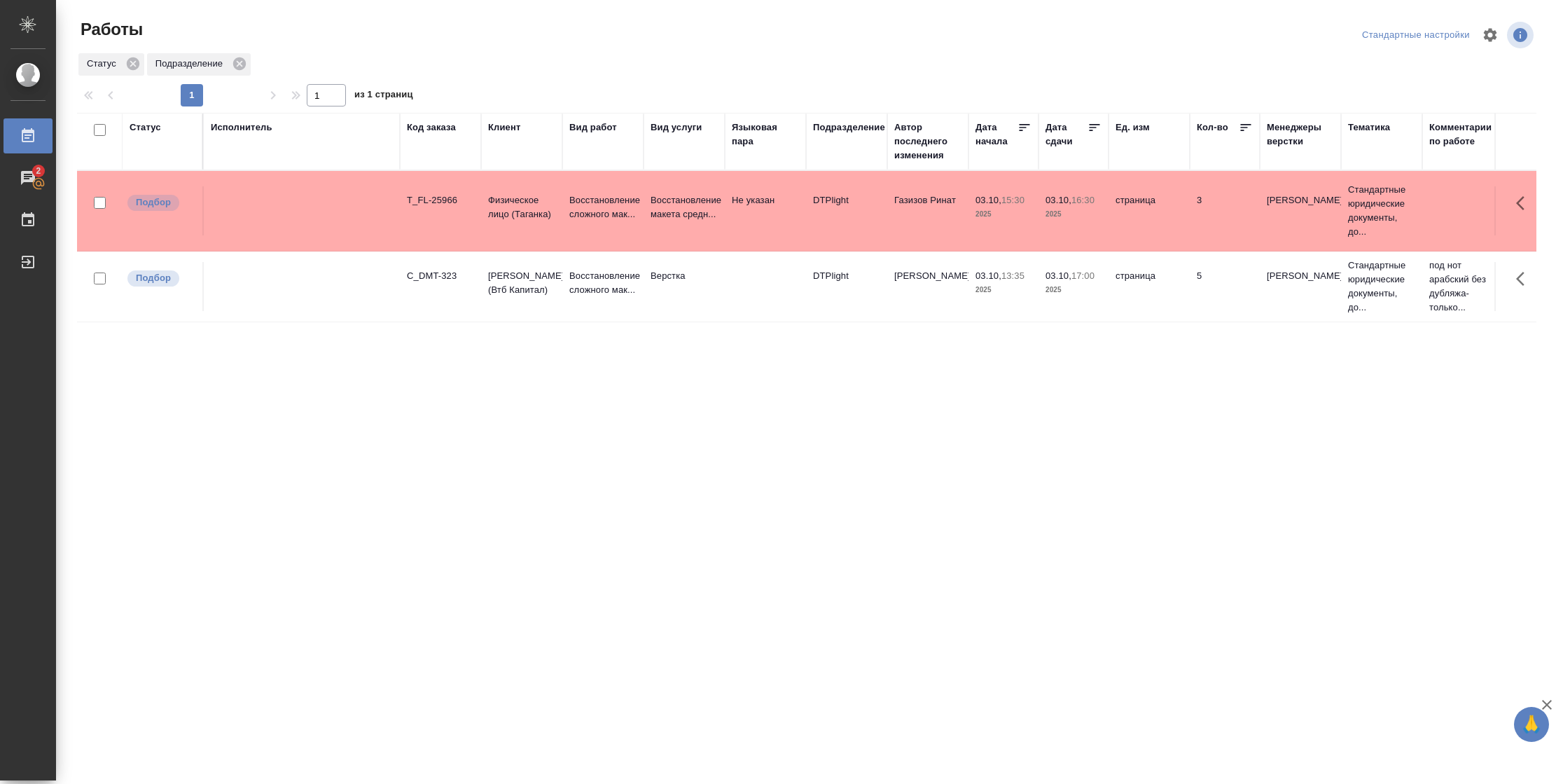
click at [150, 128] on div "Статус" at bounding box center [145, 127] width 32 height 14
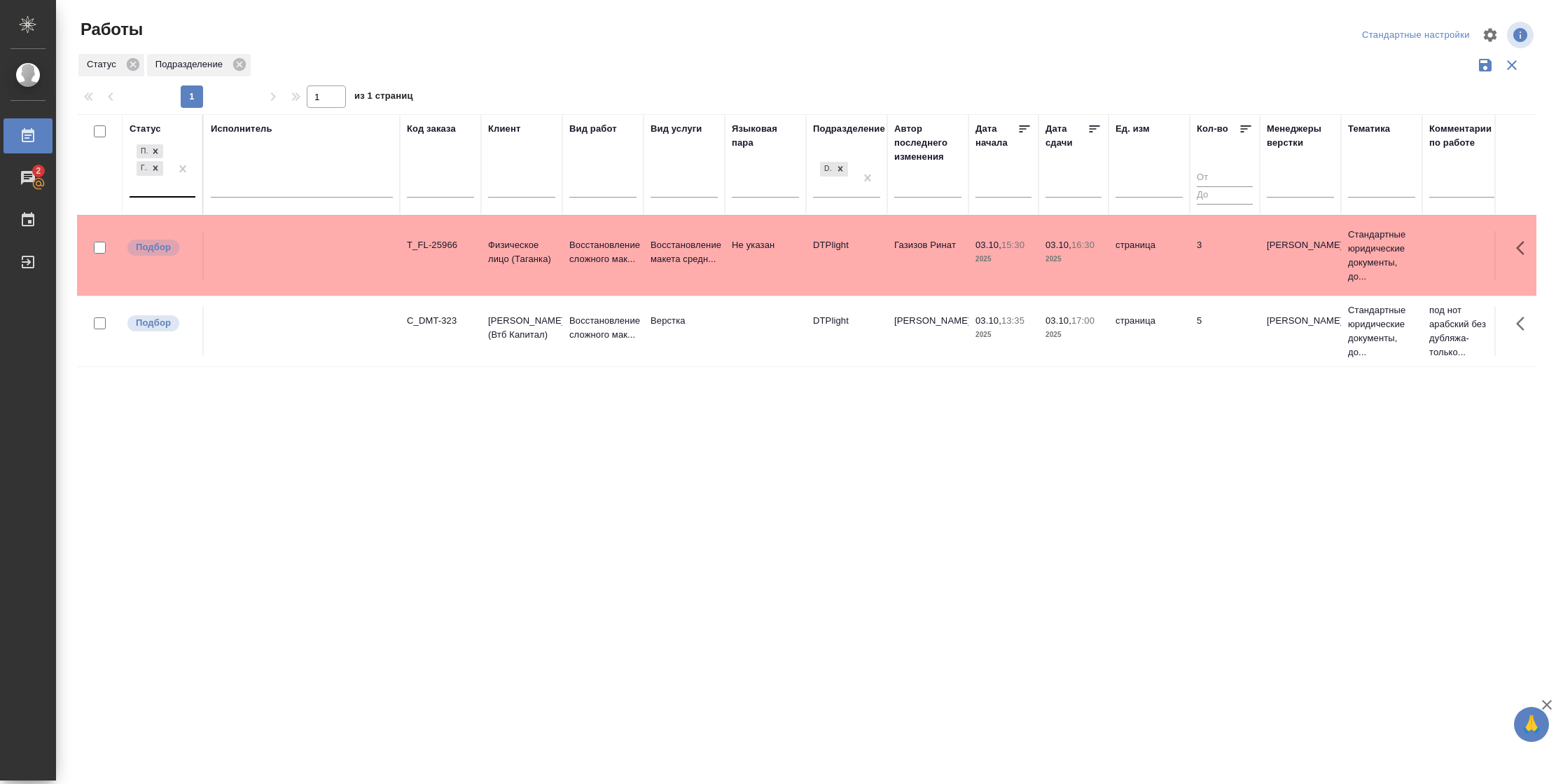
click at [166, 196] on div "Подбор Готов к работе" at bounding box center [150, 168] width 40 height 55
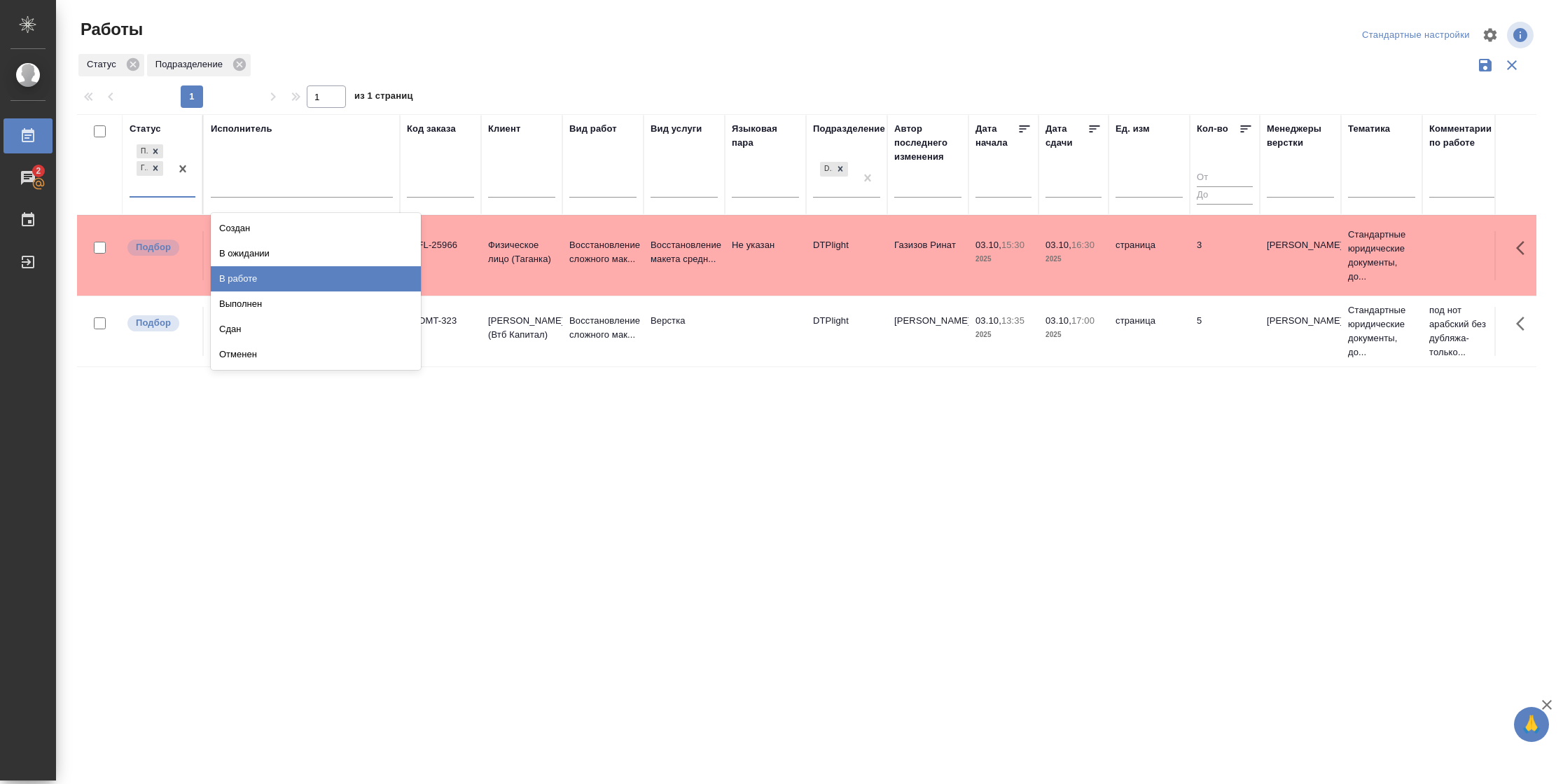
click at [255, 271] on div "В работе" at bounding box center [316, 279] width 210 height 25
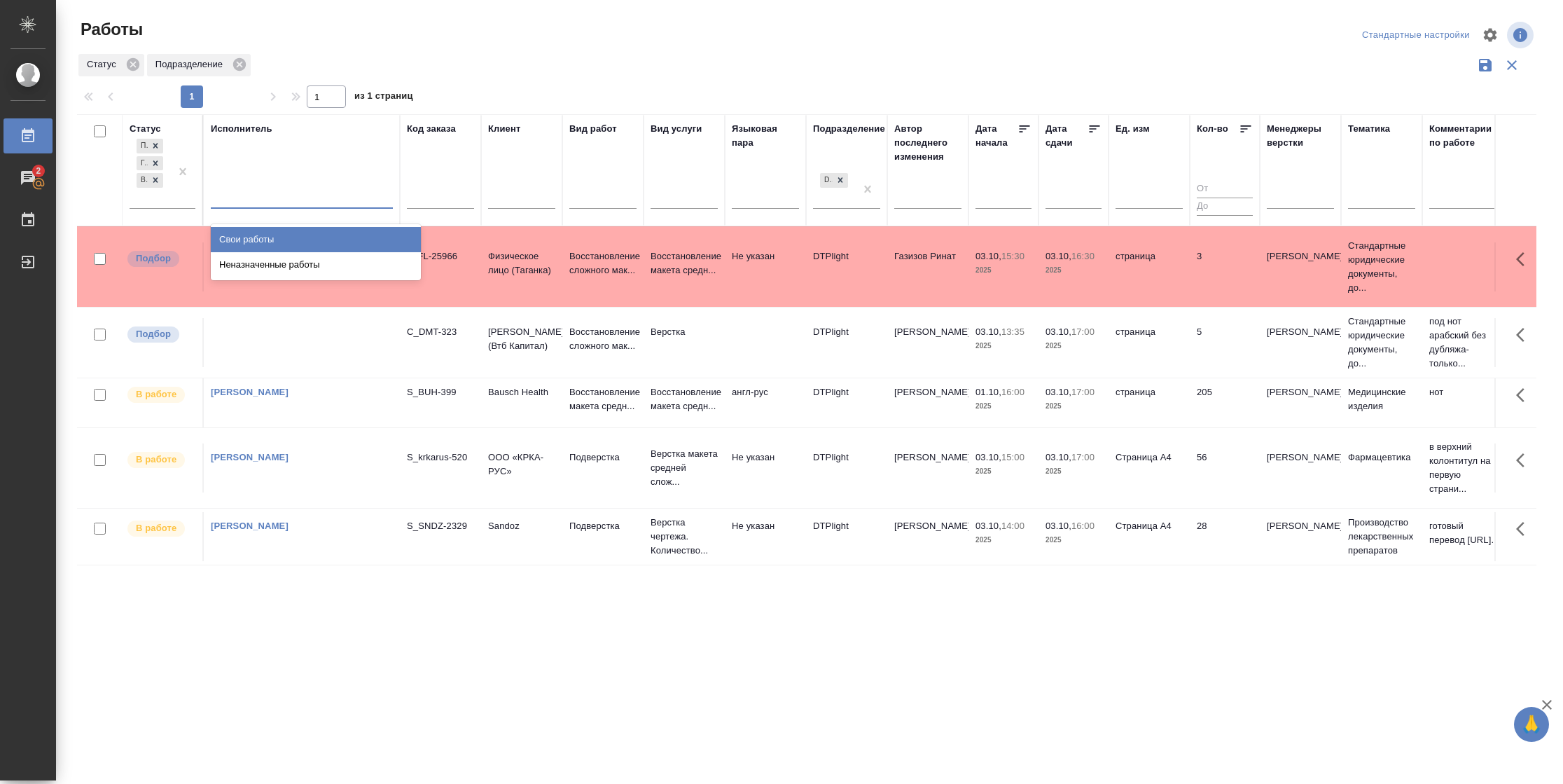
click at [308, 200] on div at bounding box center [302, 194] width 182 height 20
click at [305, 234] on div "Свои работы" at bounding box center [316, 239] width 210 height 25
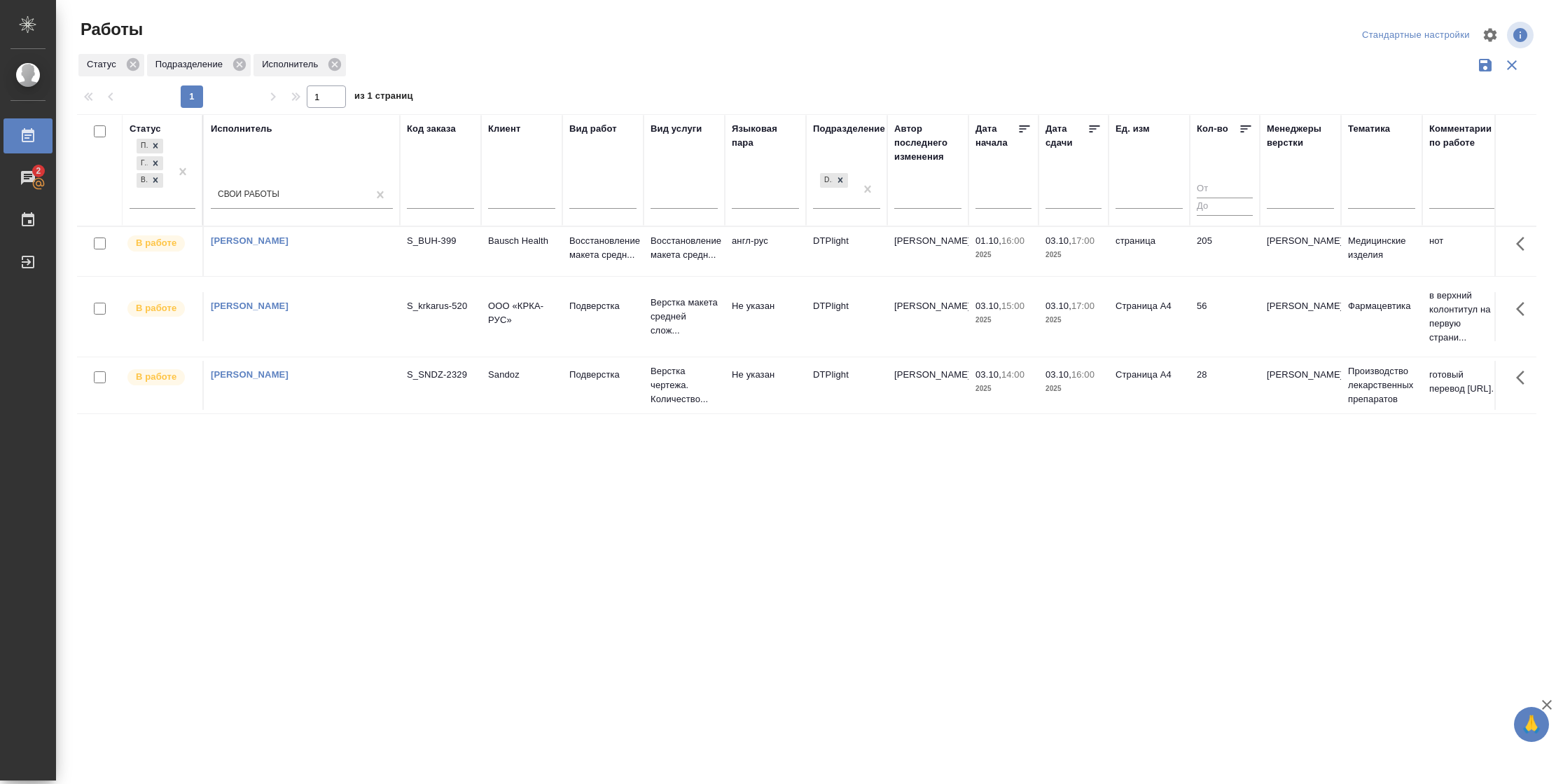
click at [1153, 378] on td "Страница А4" at bounding box center [1149, 385] width 82 height 49
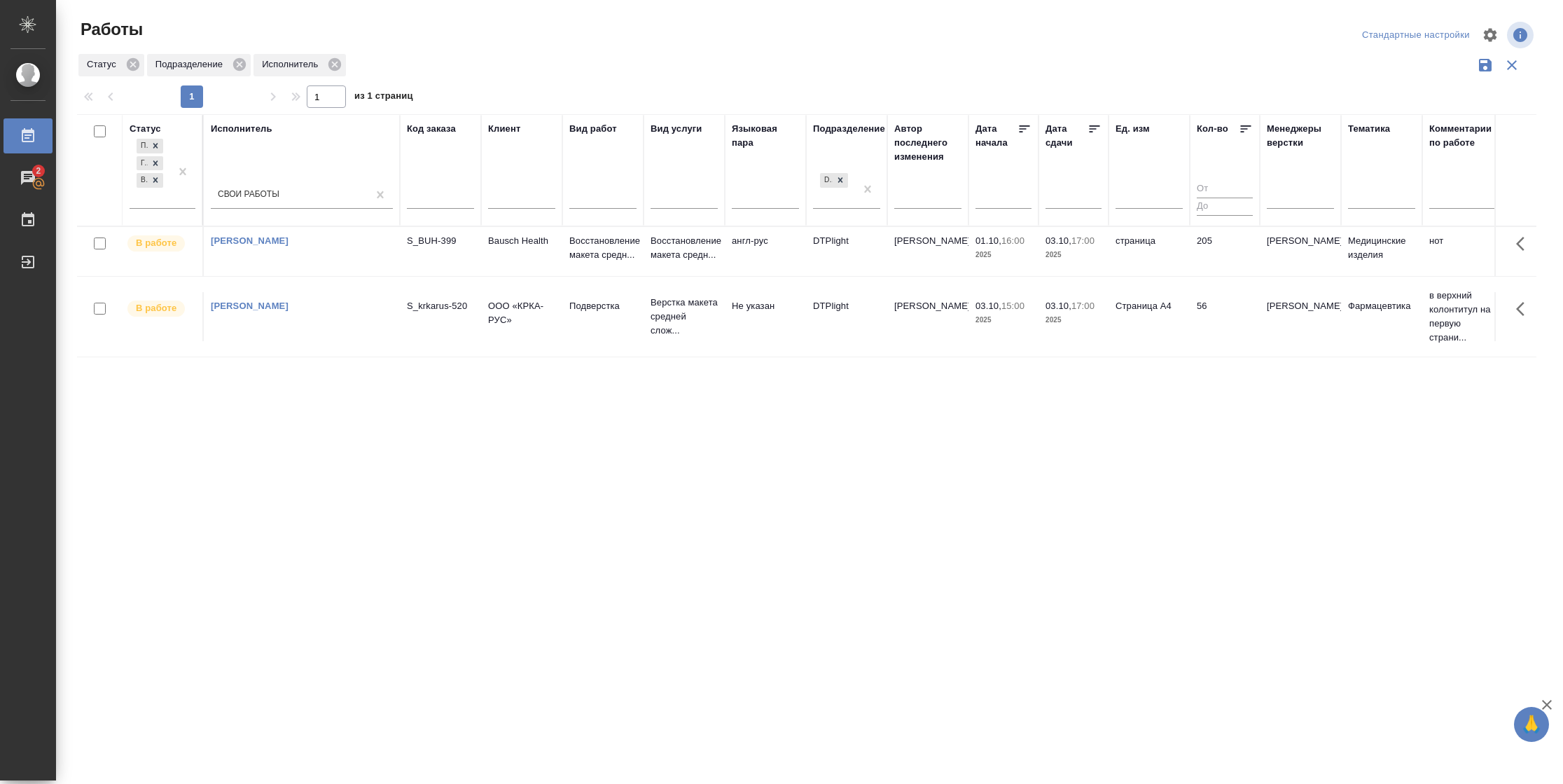
click at [1218, 318] on td "56" at bounding box center [1224, 317] width 70 height 49
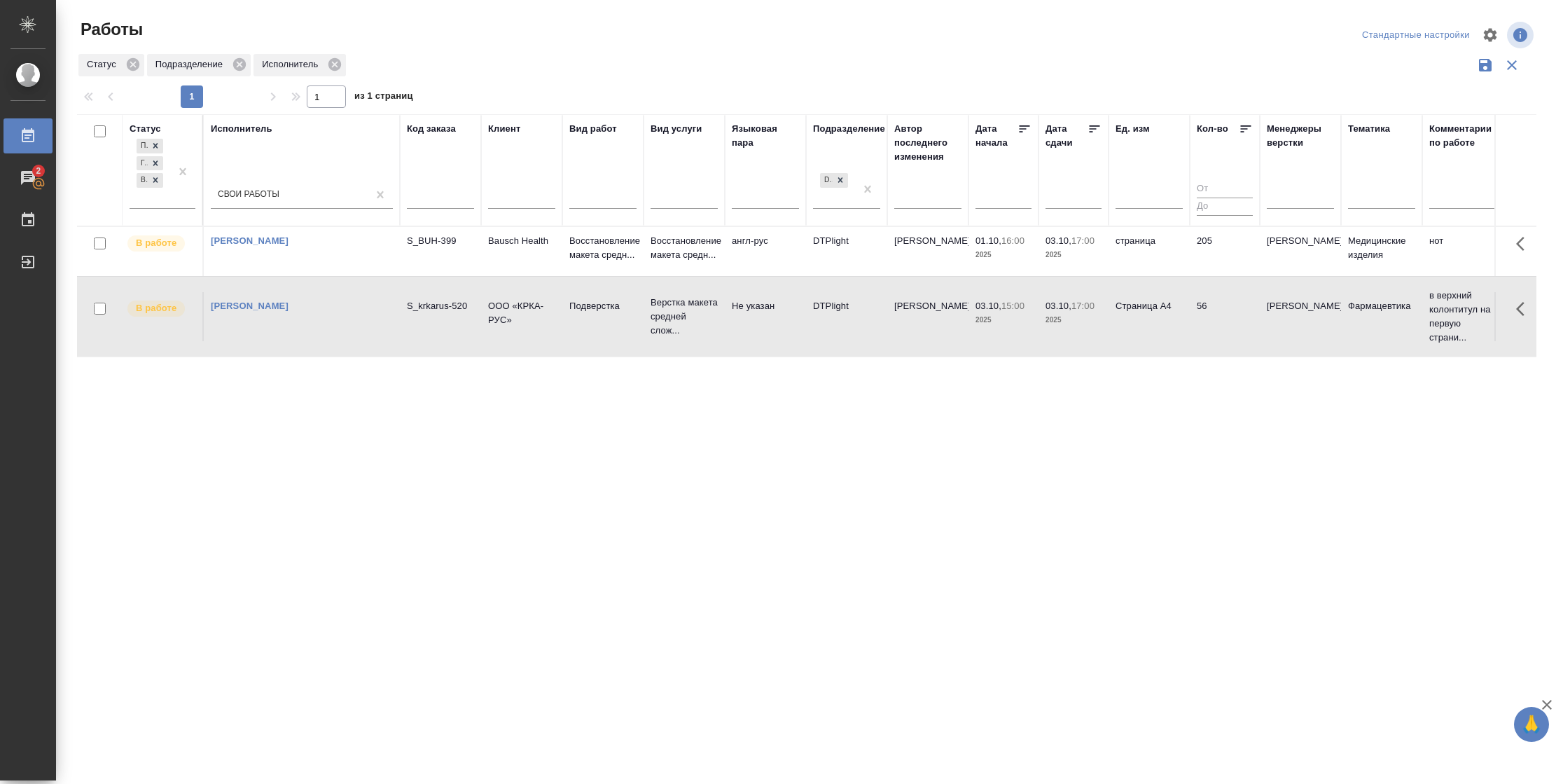
click at [1218, 318] on td "56" at bounding box center [1224, 317] width 70 height 49
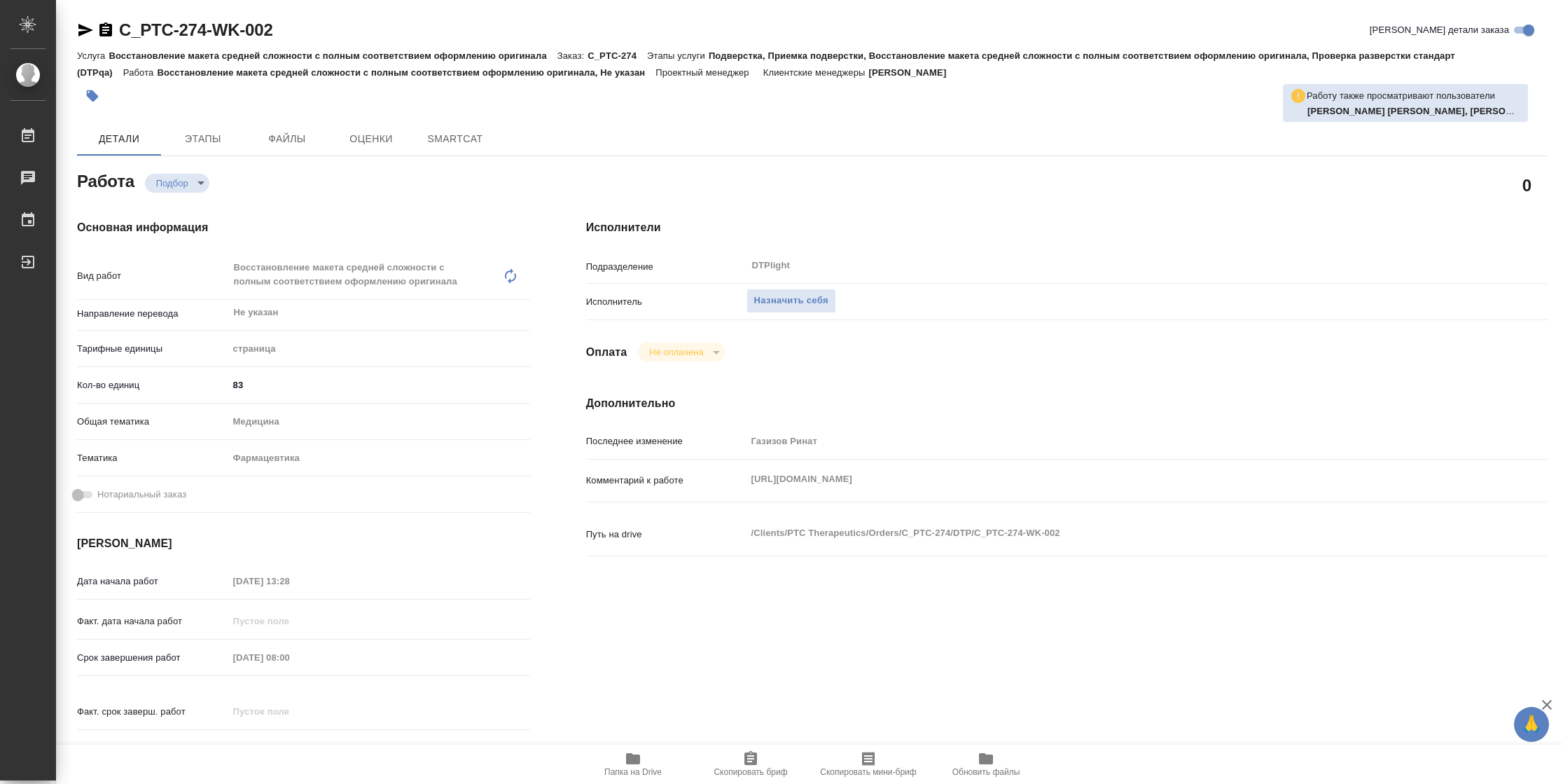
type textarea "x"
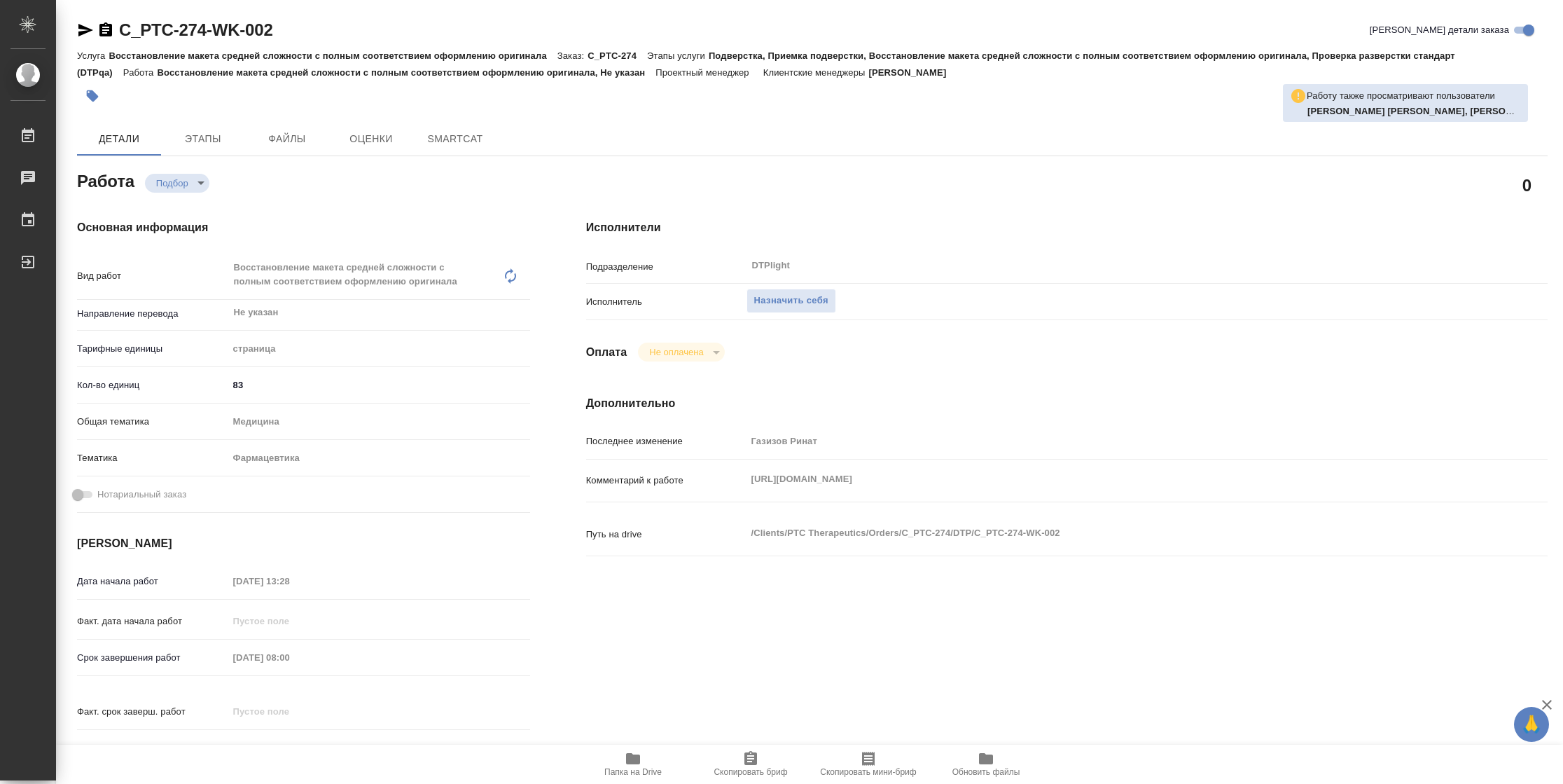
type textarea "x"
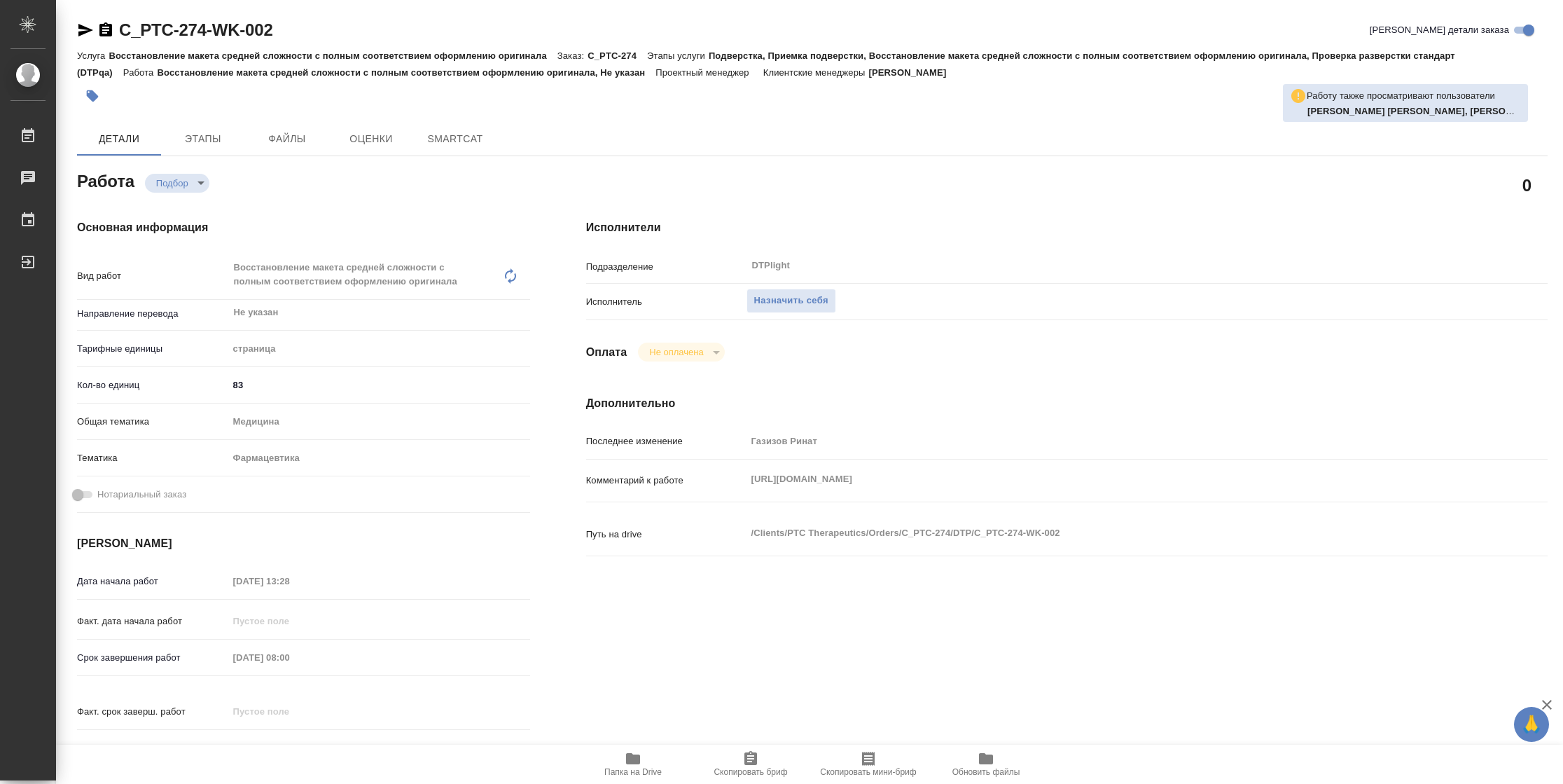
type textarea "x"
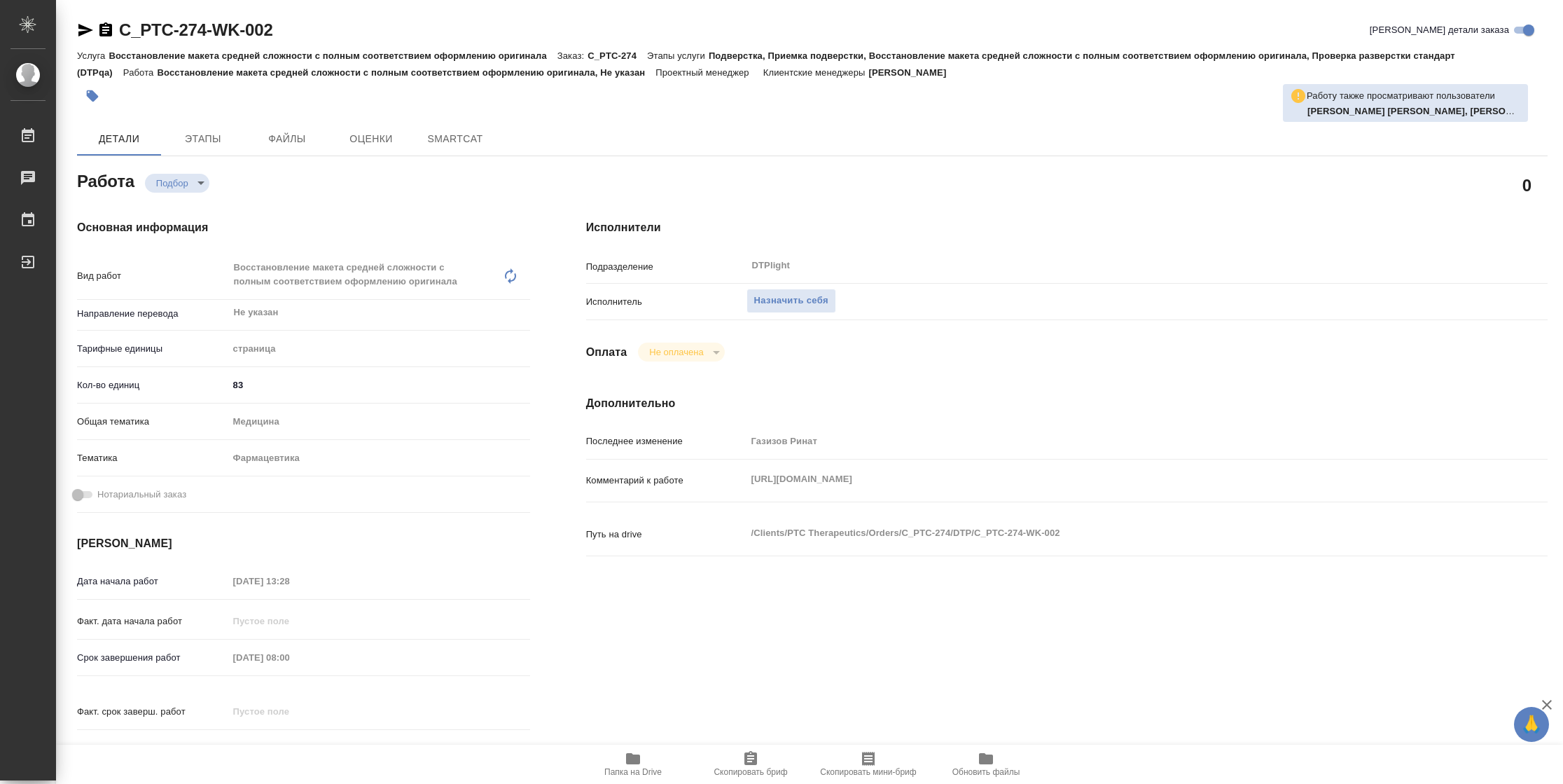
click at [637, 745] on button "Папка на Drive" at bounding box center [633, 764] width 118 height 39
type textarea "x"
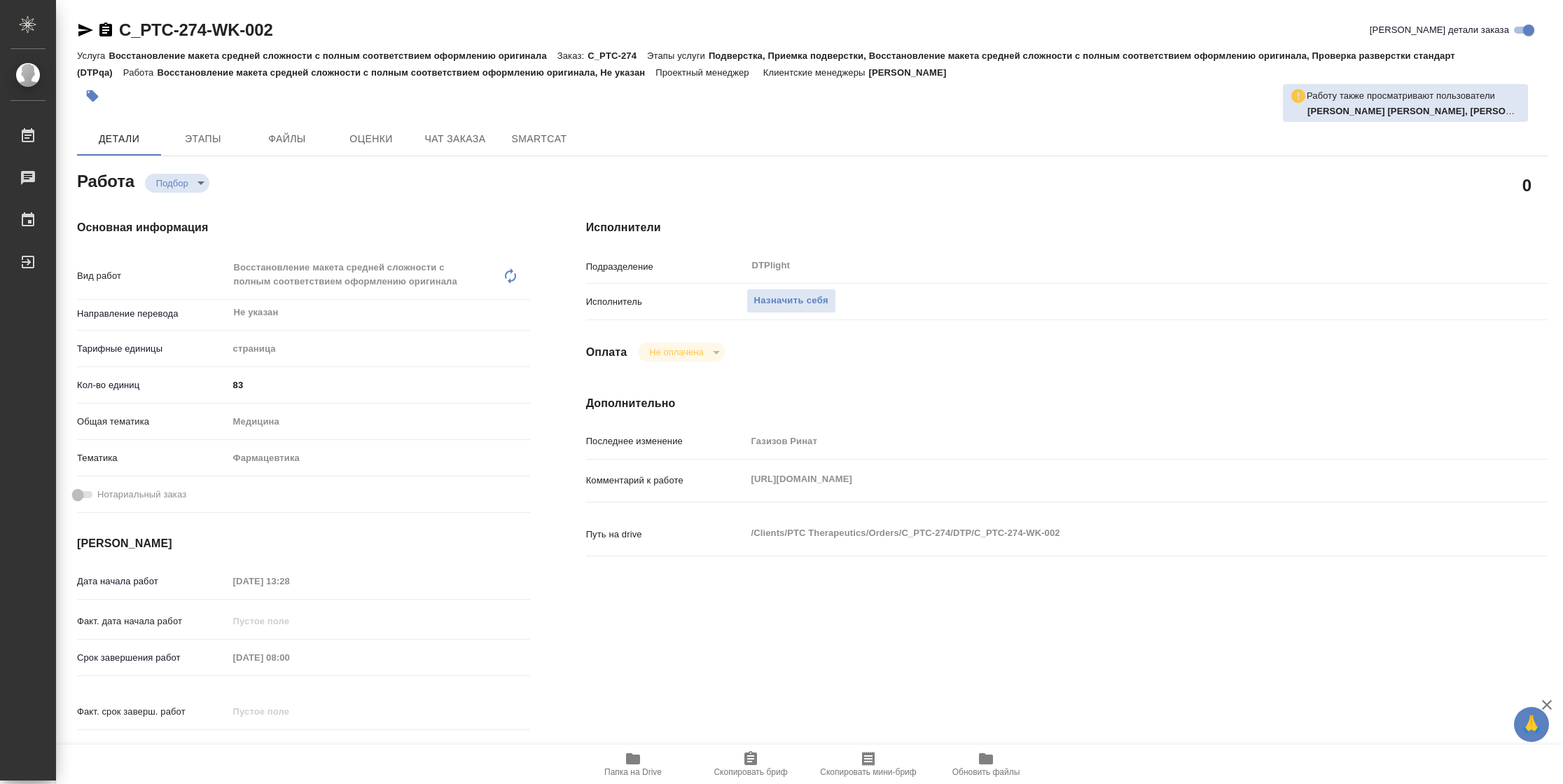
type textarea "x"
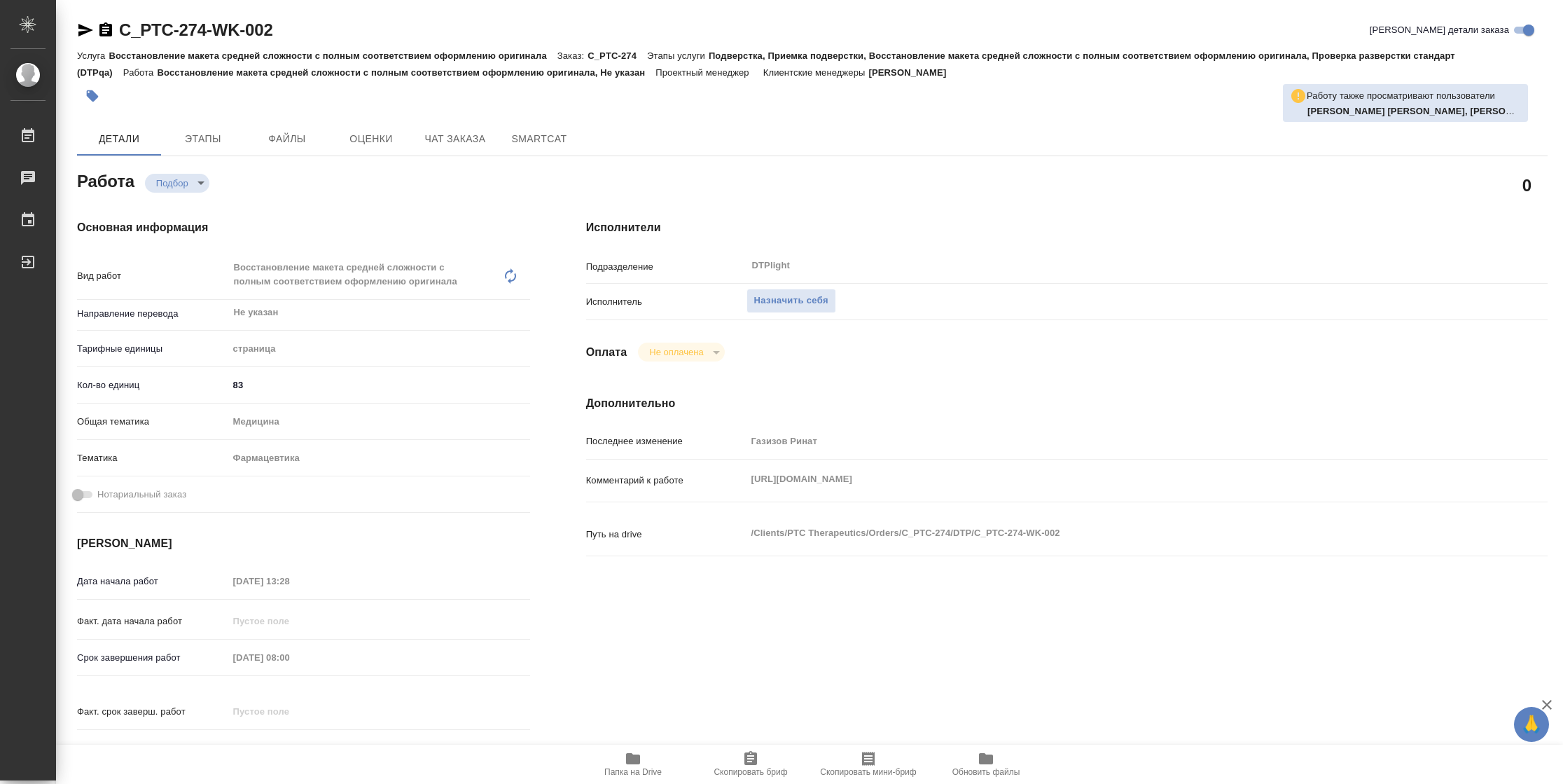
type textarea "x"
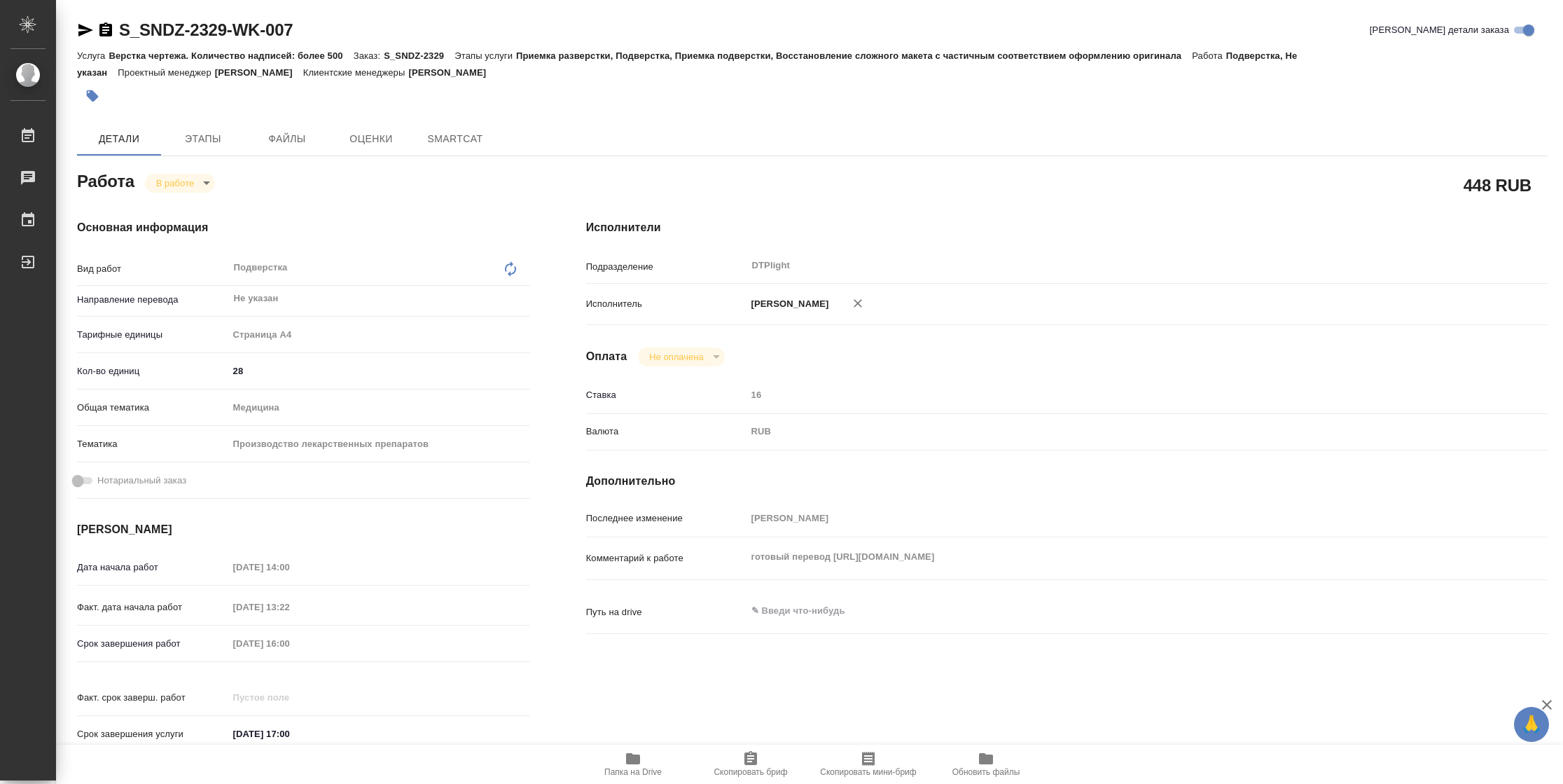
type textarea "x"
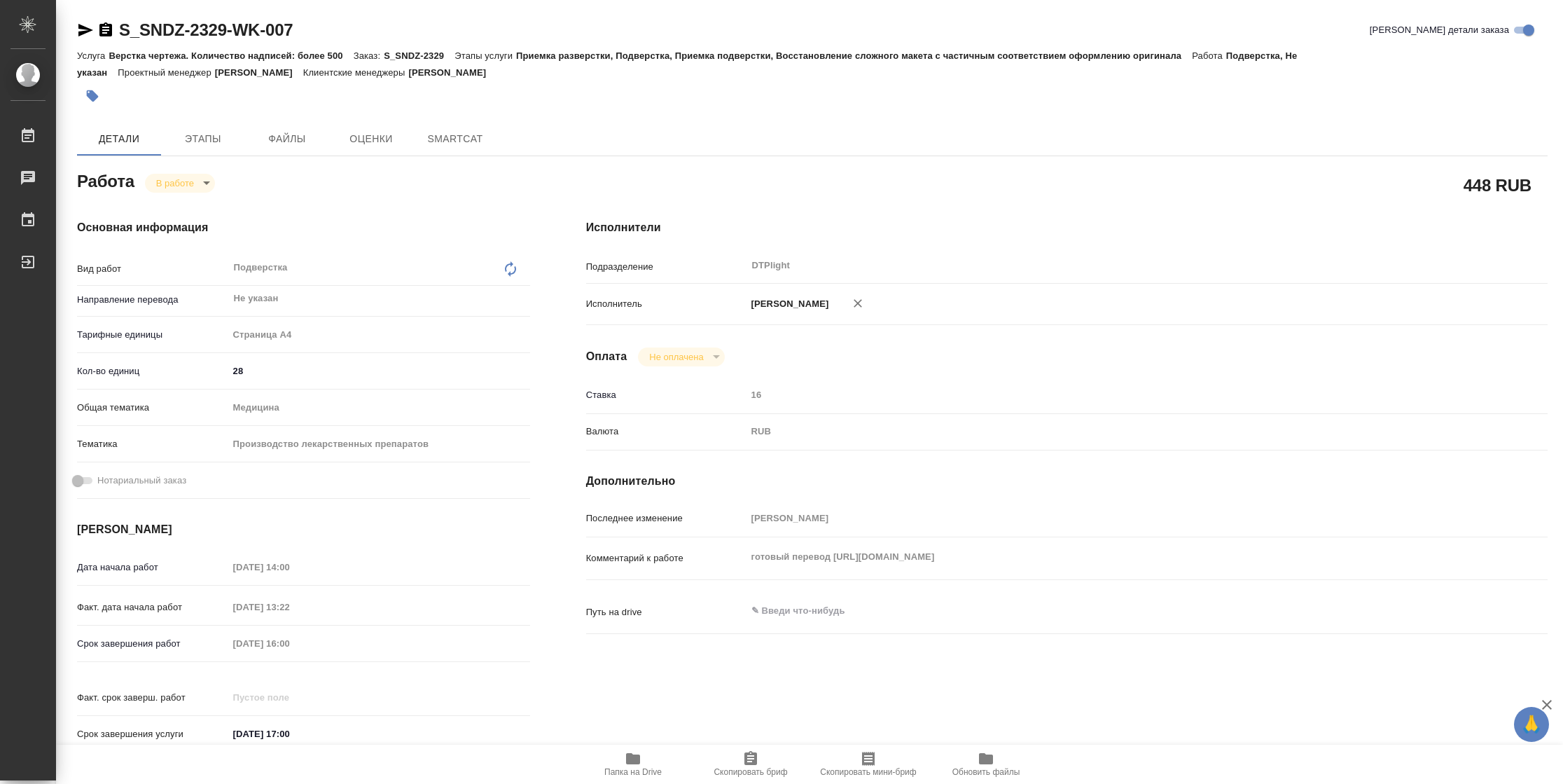
click at [634, 757] on icon "button" at bounding box center [633, 758] width 14 height 11
type textarea "x"
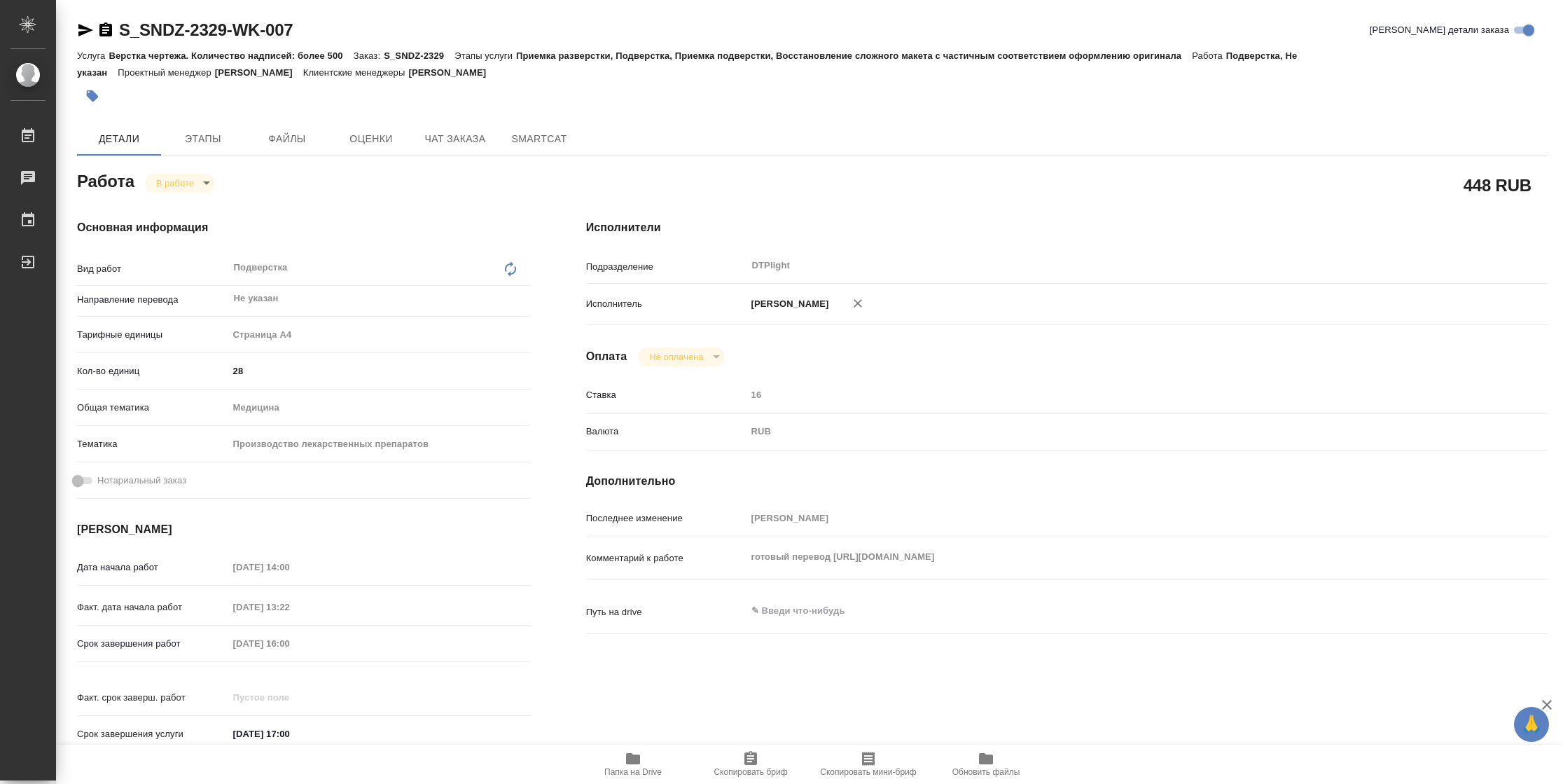
type textarea "x"
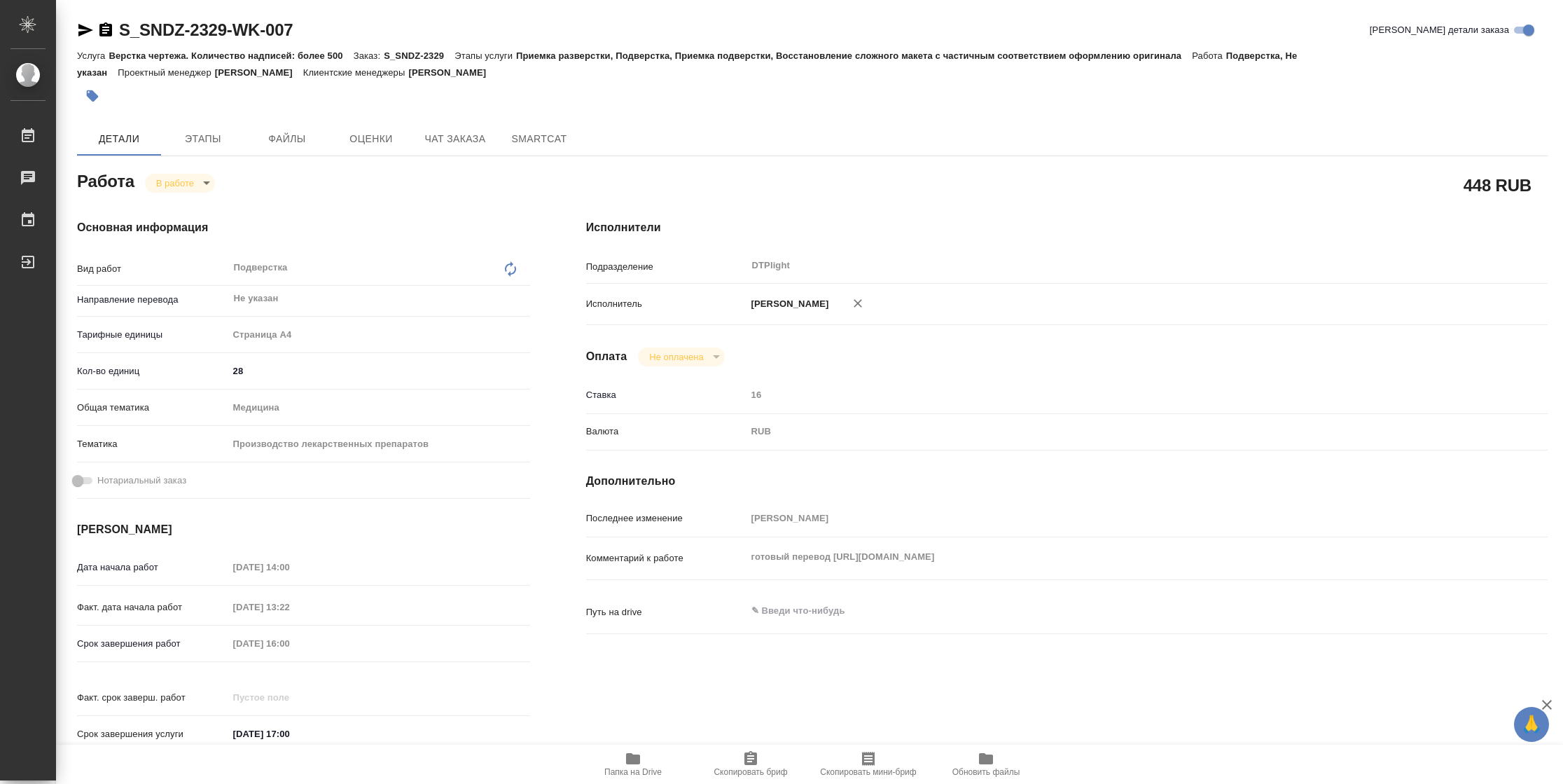
type textarea "x"
click at [87, 29] on icon "button" at bounding box center [86, 29] width 15 height 13
click at [179, 173] on body "🙏 .cls-1 fill:#fff; AWATERA [PERSON_NAME] 2 Чаты График Выйти S_SNDZ-2329-WK-00…" at bounding box center [782, 392] width 1563 height 784
click at [179, 200] on button "Выполнен" at bounding box center [182, 207] width 51 height 15
type textarea "x"
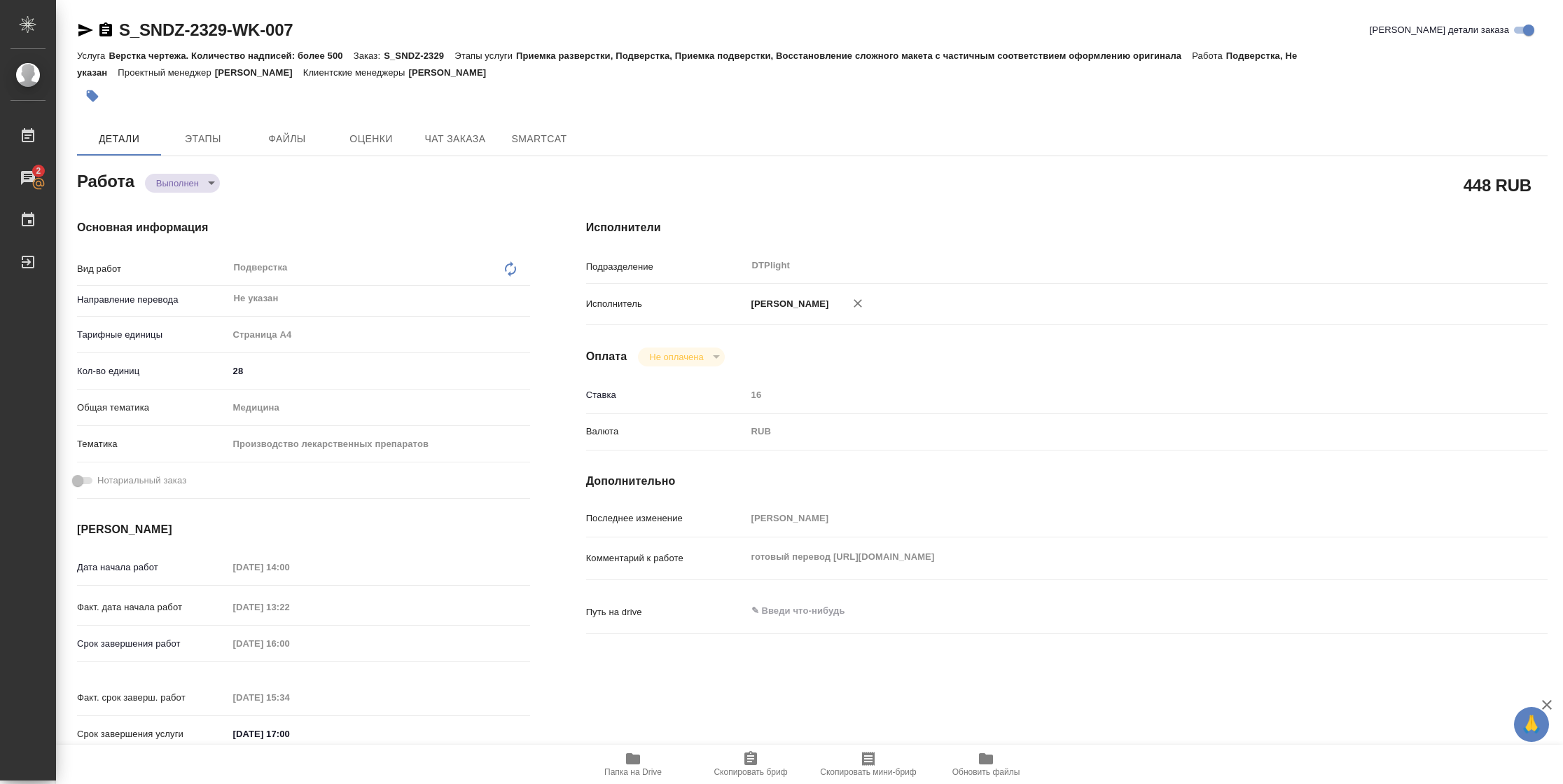
type textarea "x"
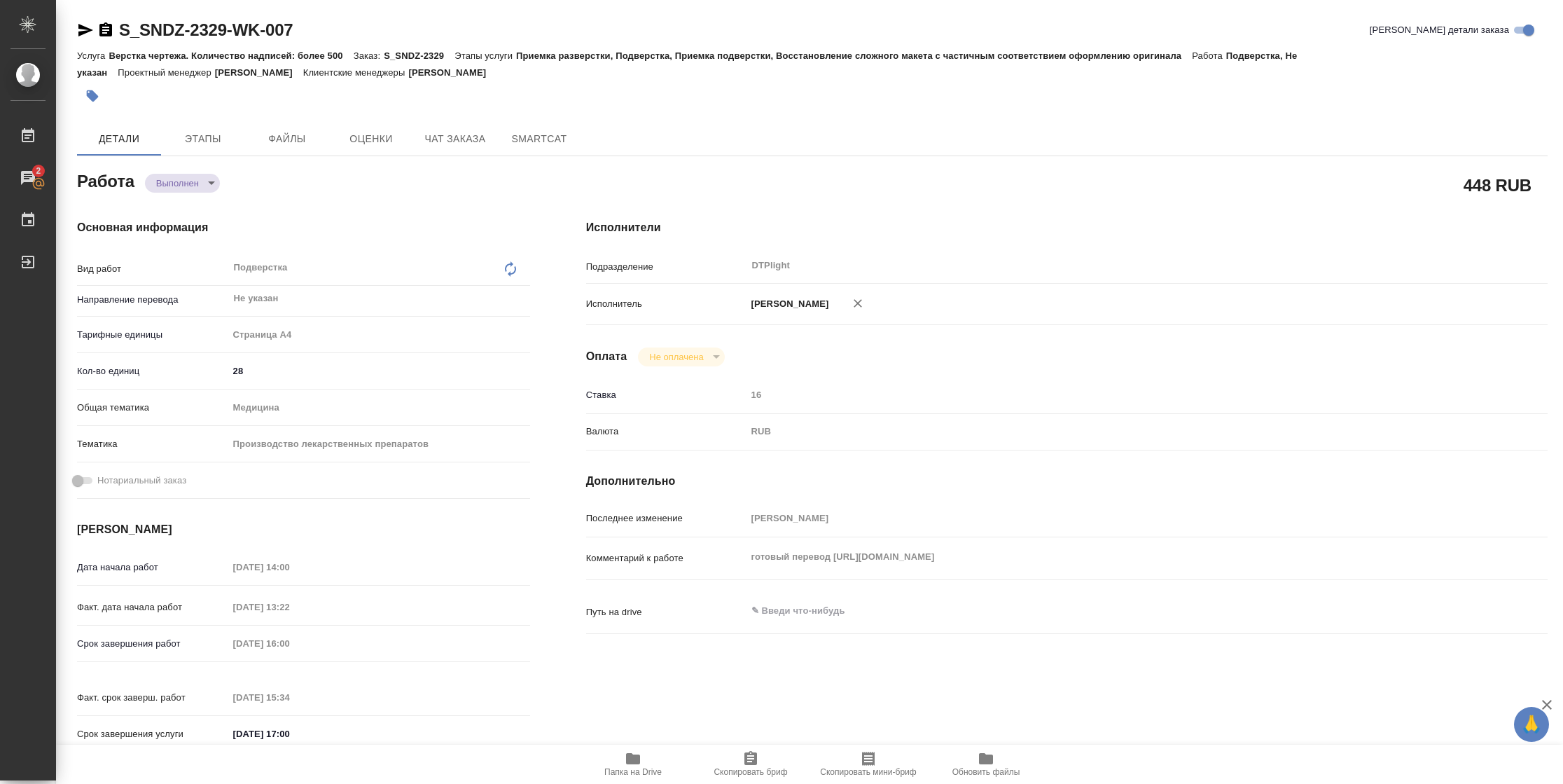
type textarea "x"
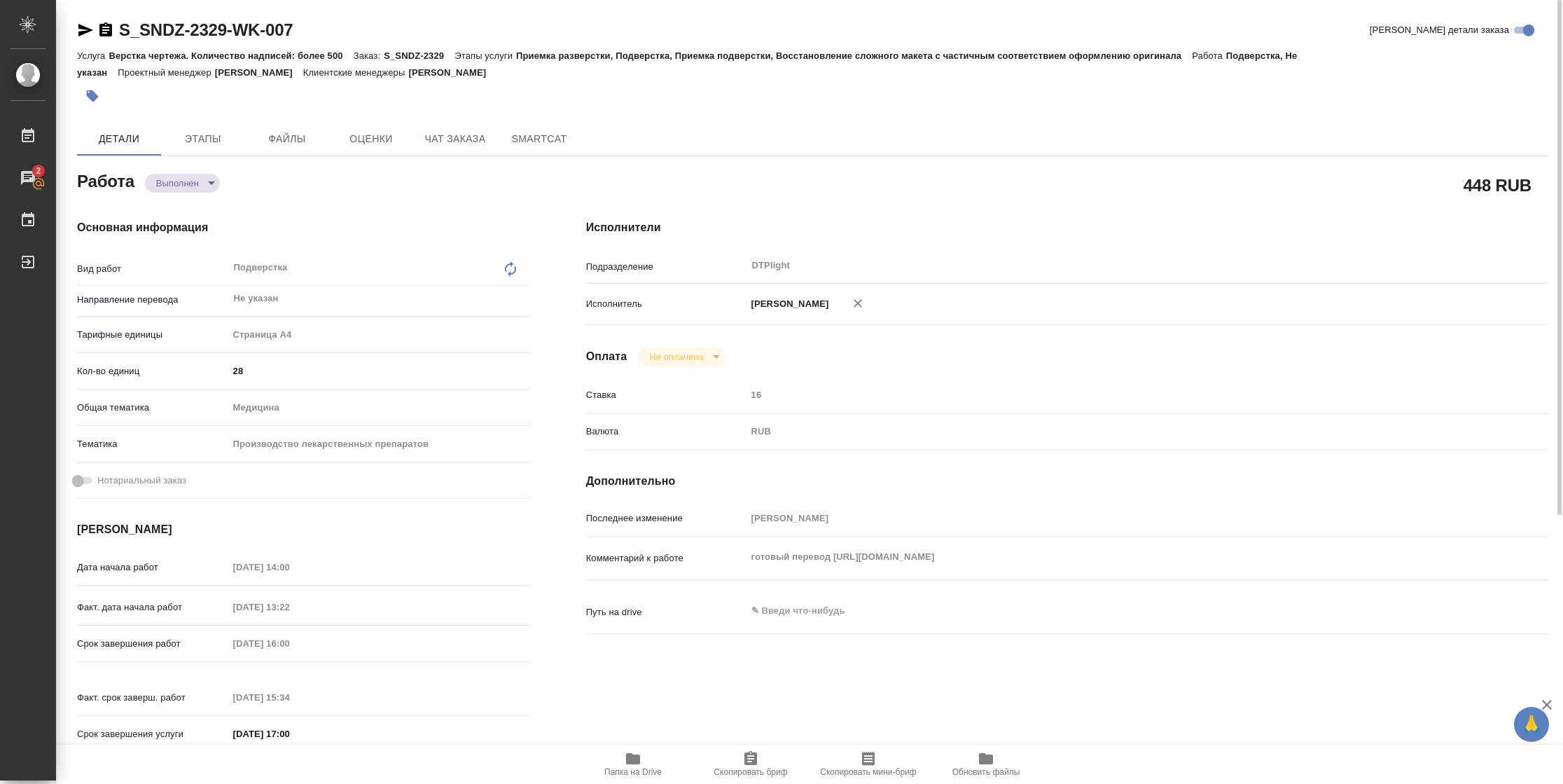
type textarea "x"
click at [85, 29] on icon "button" at bounding box center [86, 30] width 17 height 17
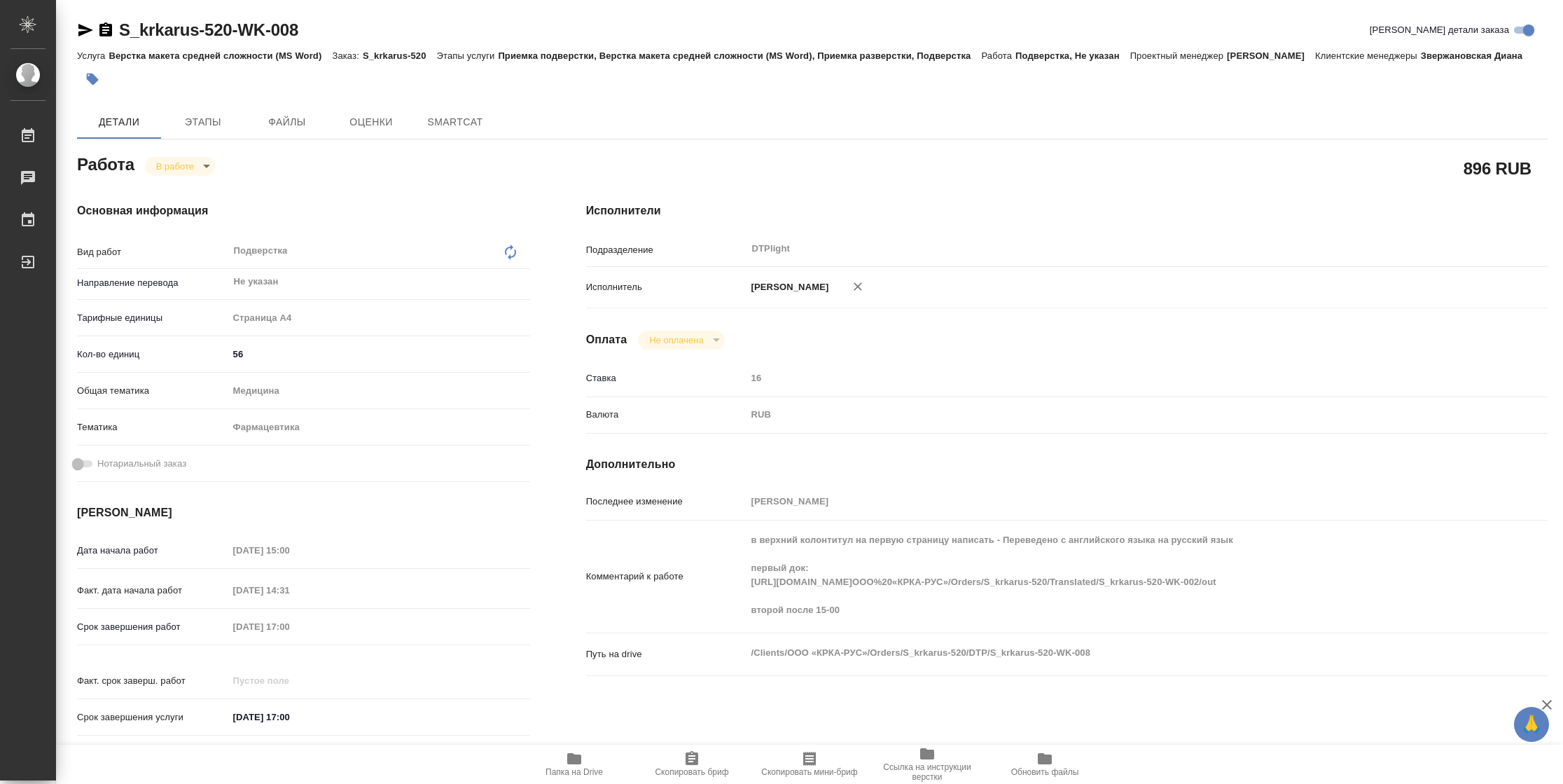
type textarea "x"
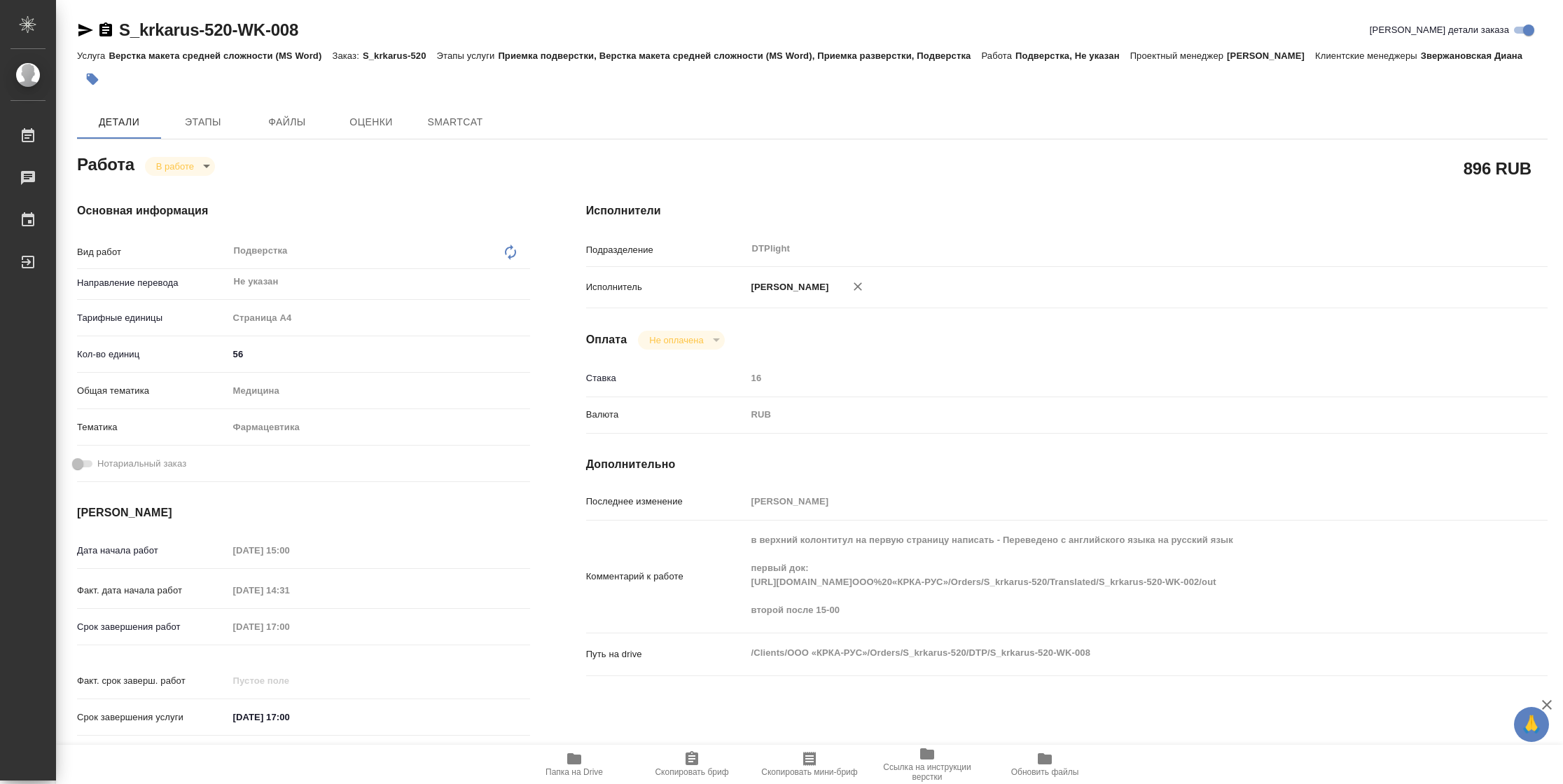
type textarea "x"
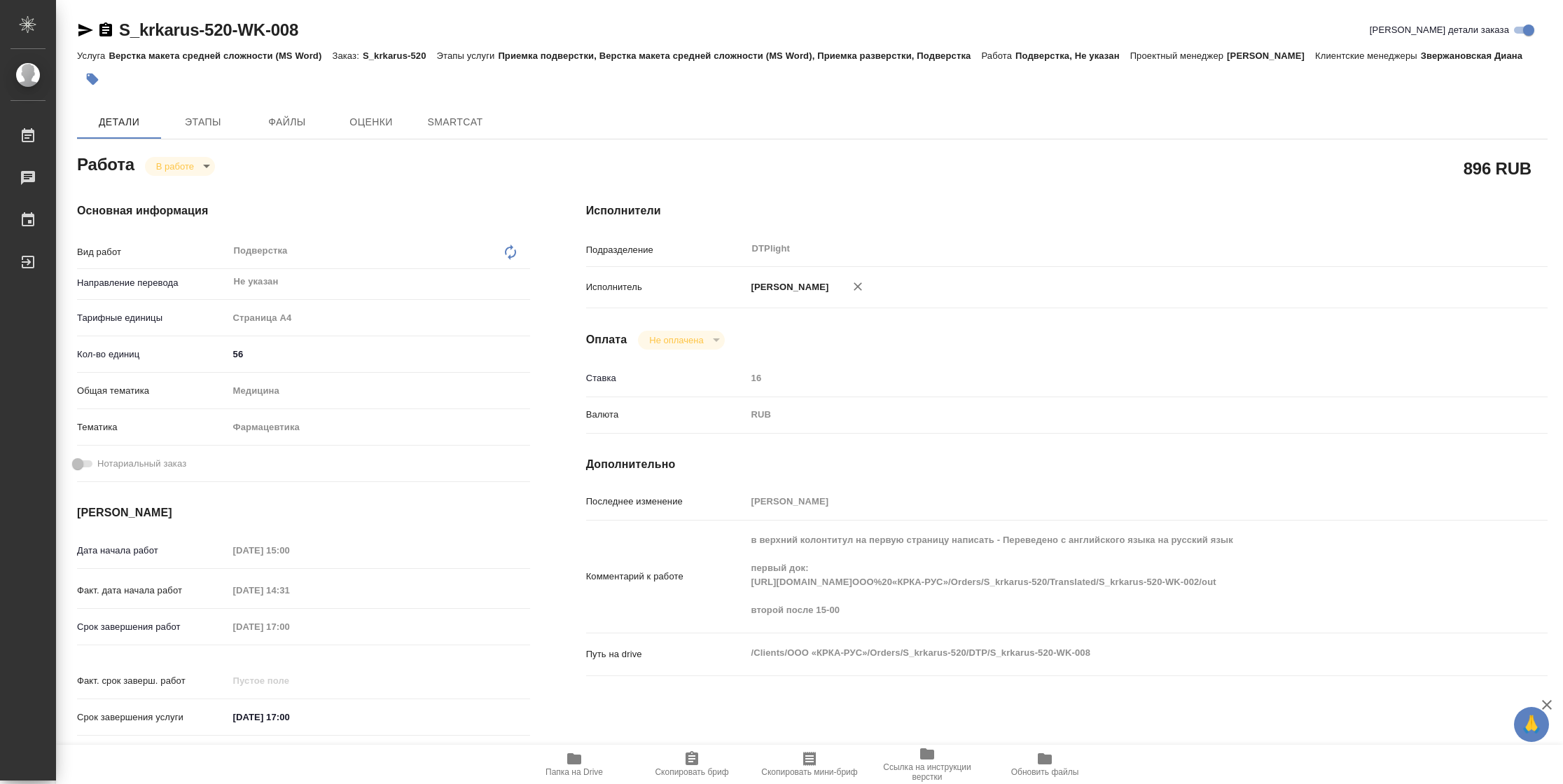
type textarea "x"
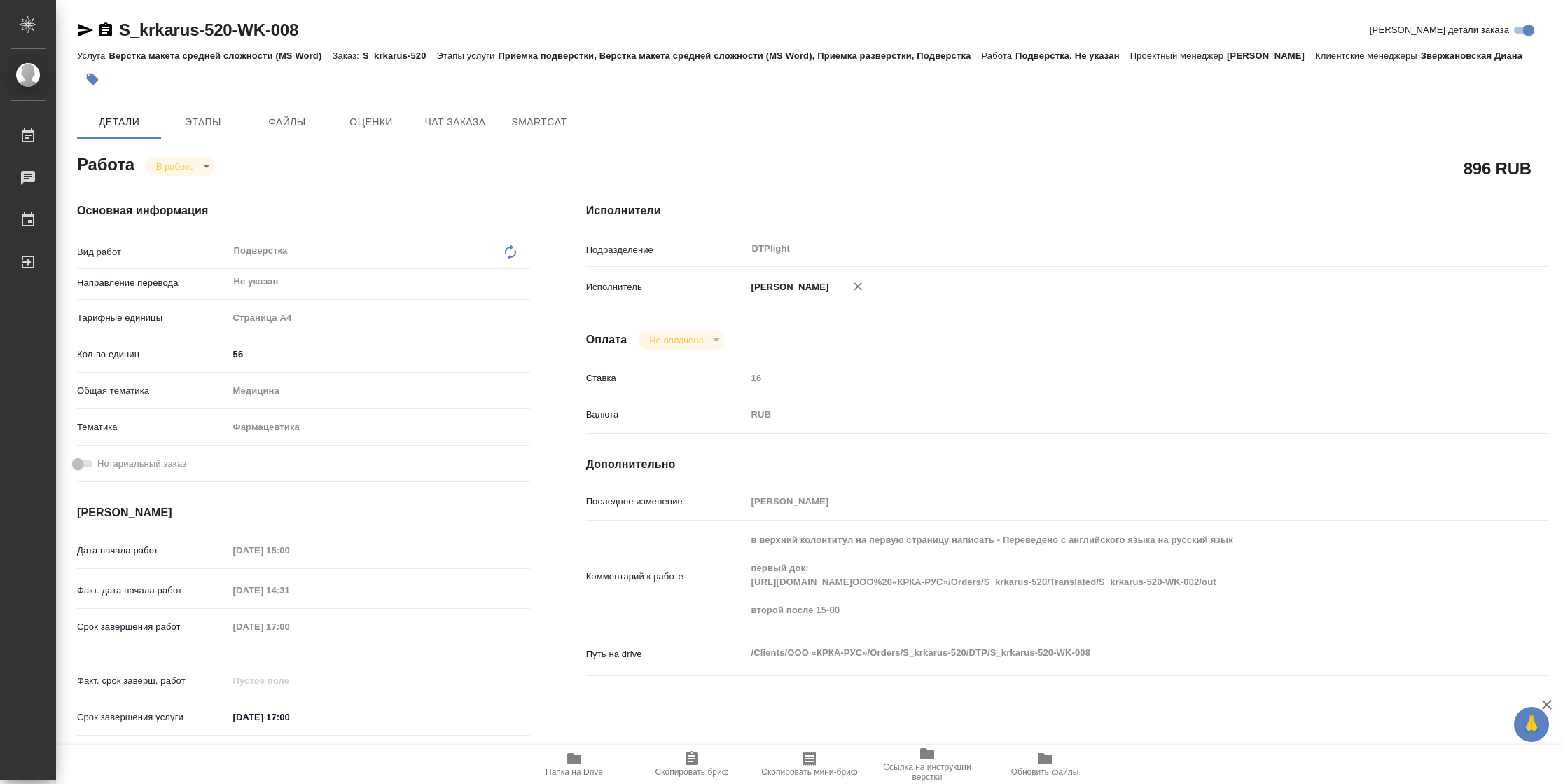
type textarea "x"
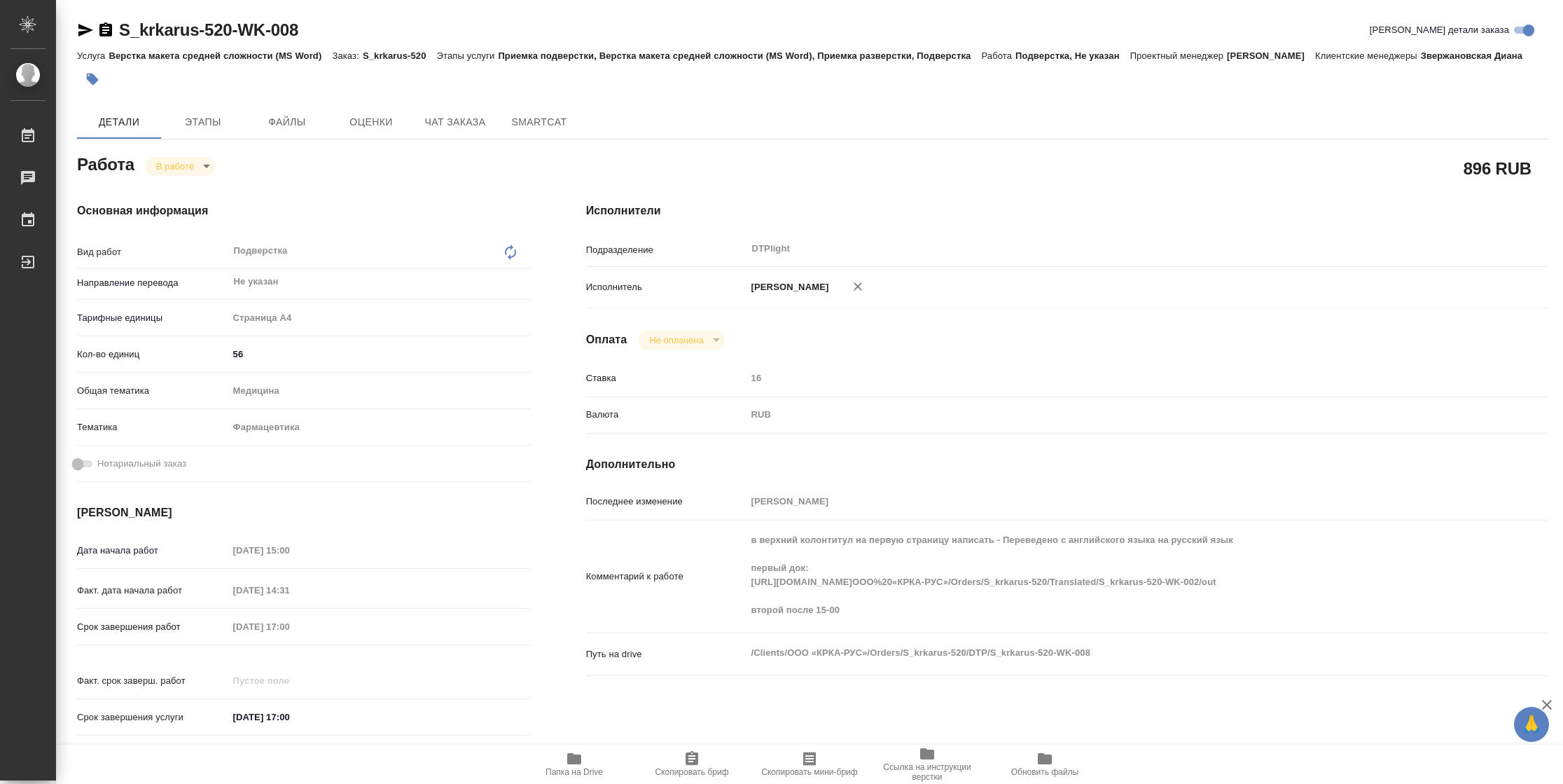
type textarea "x"
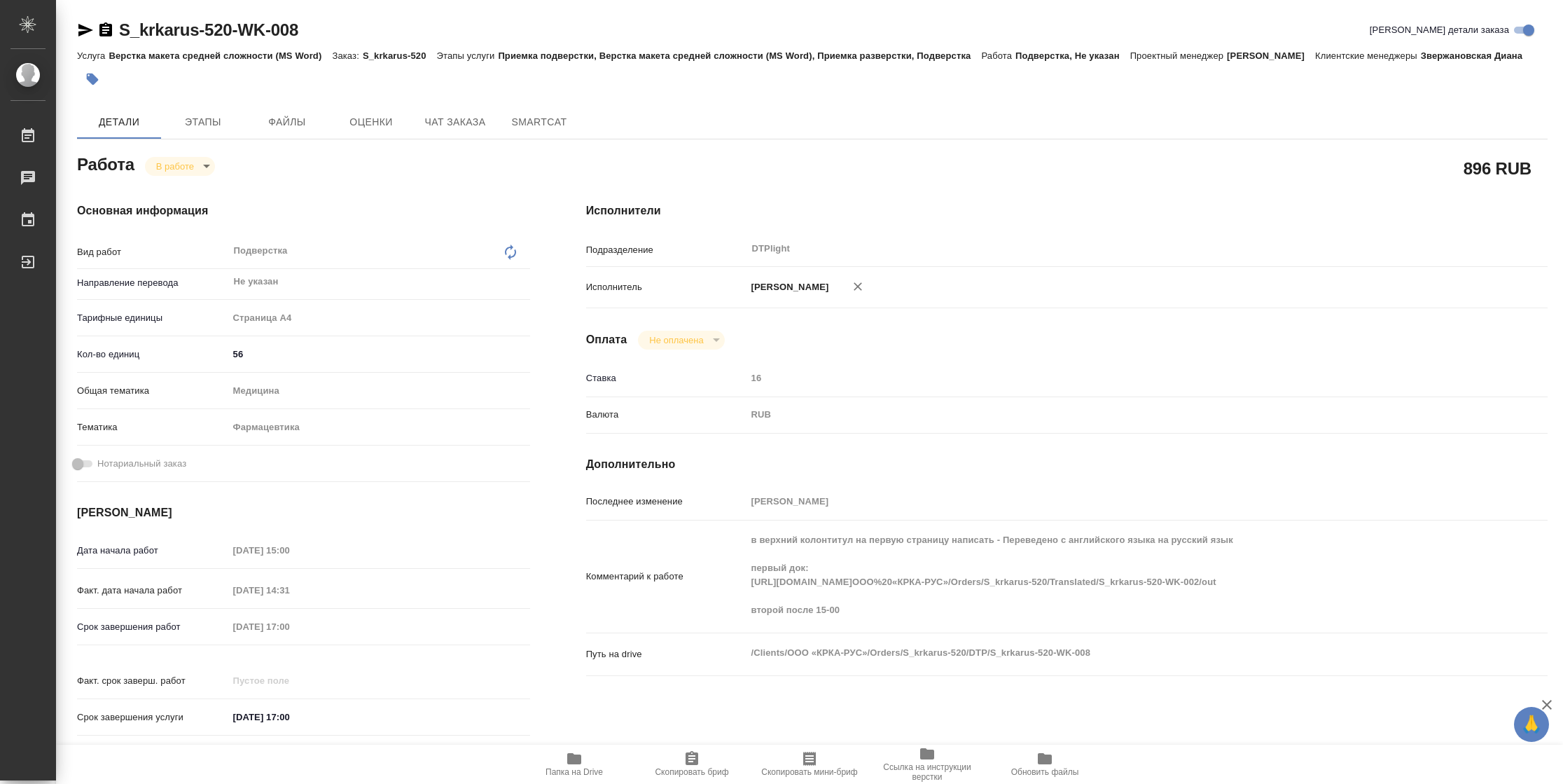
click at [570, 779] on button "Папка на Drive" at bounding box center [574, 764] width 118 height 39
